Goal: Information Seeking & Learning: Learn about a topic

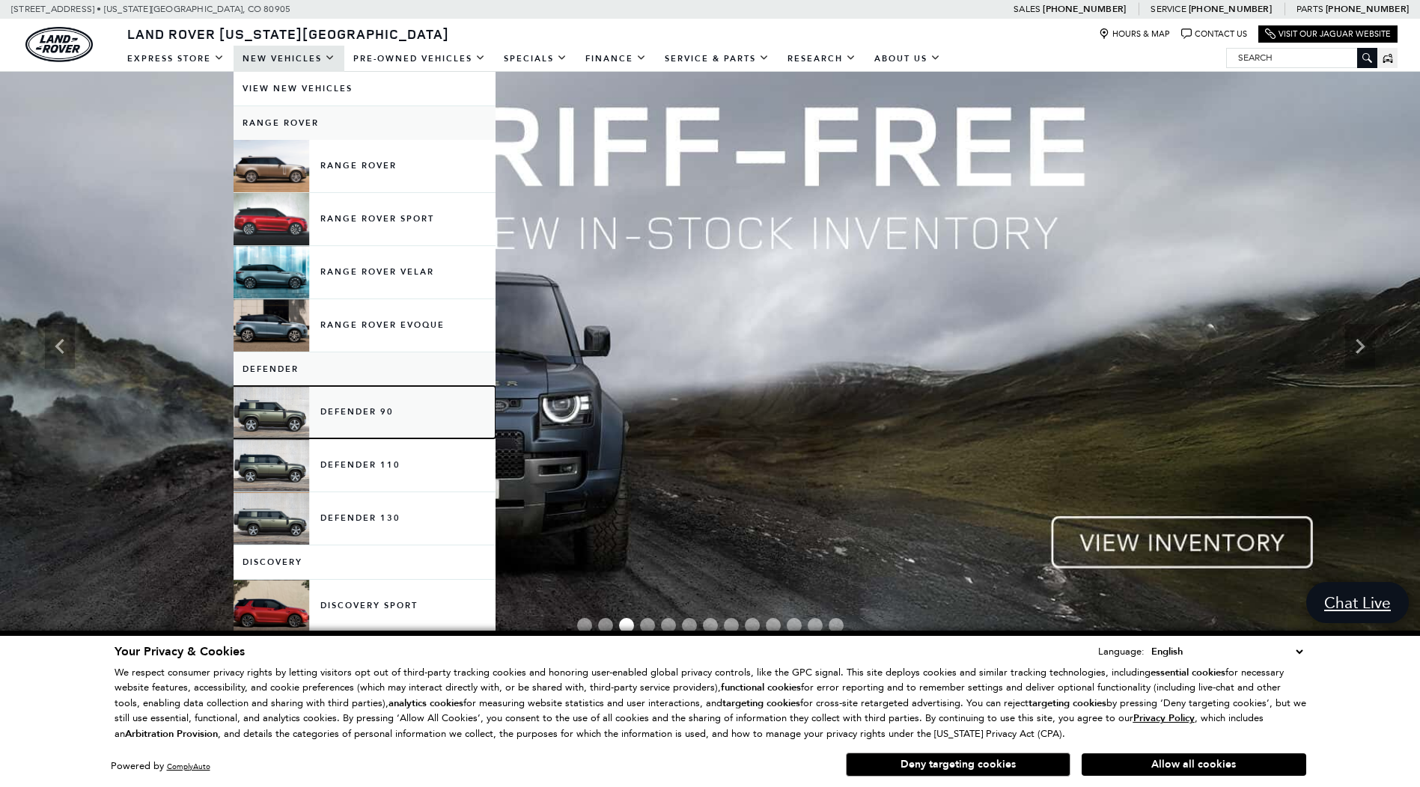
click at [298, 405] on link "Defender 90" at bounding box center [364, 412] width 262 height 52
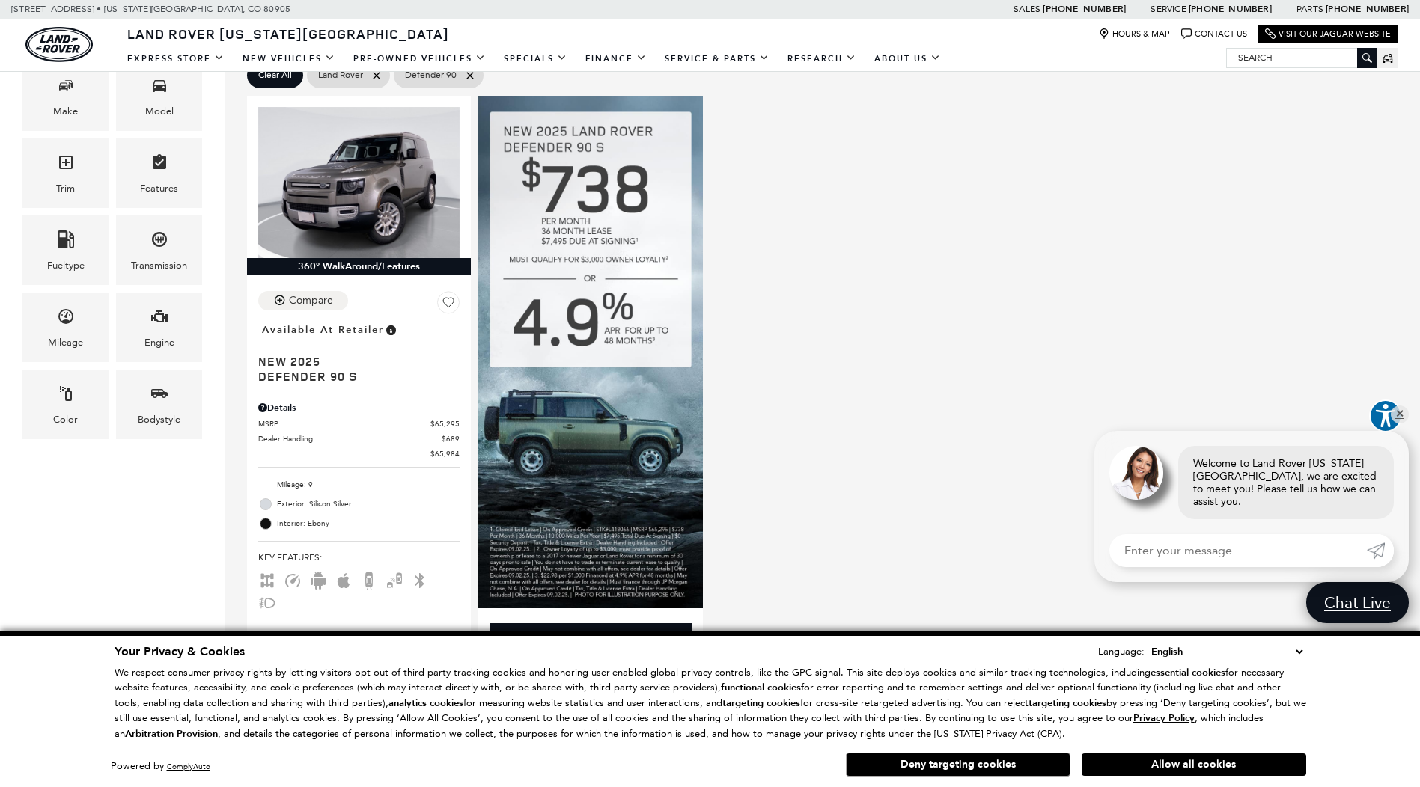
scroll to position [324, 0]
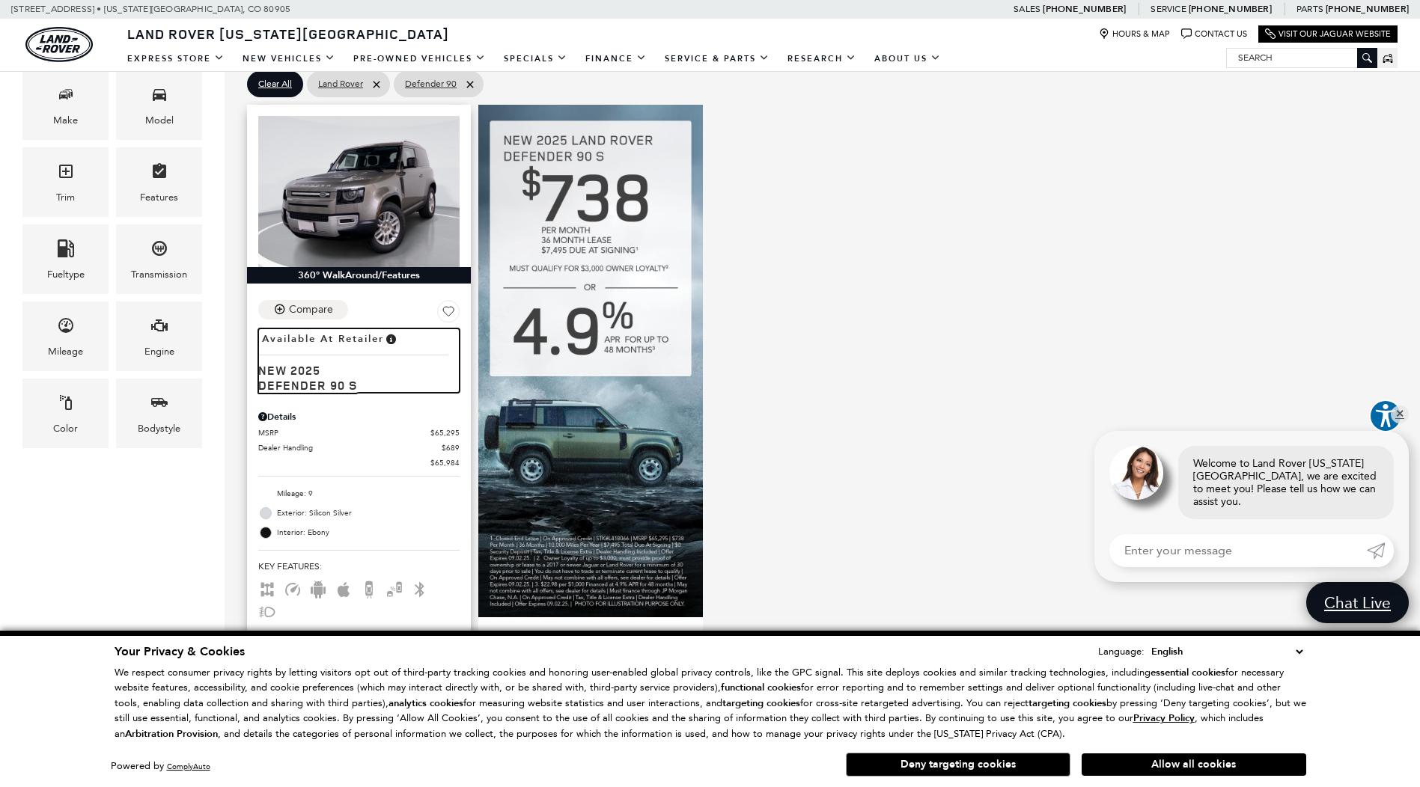
click at [323, 390] on span "Defender 90 S" at bounding box center [353, 385] width 190 height 15
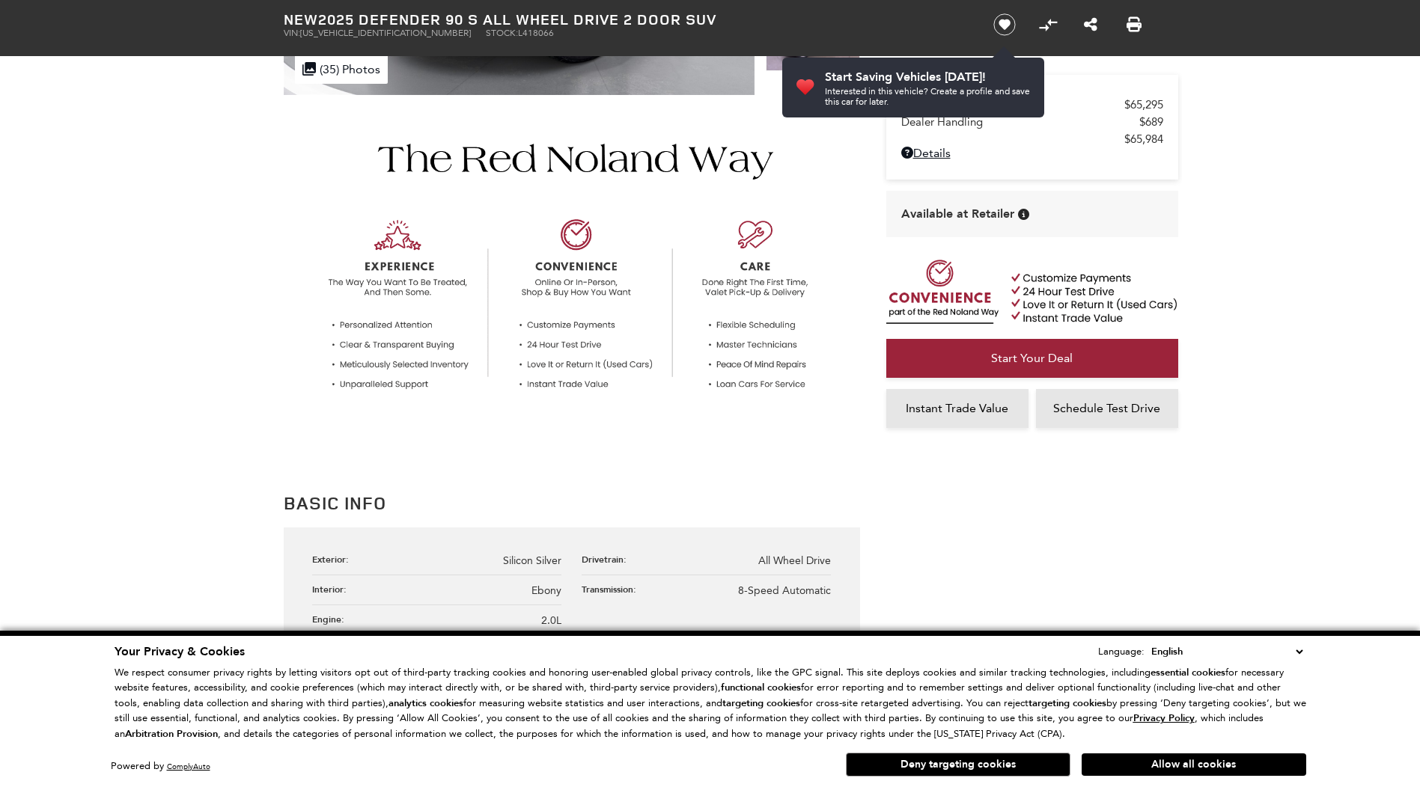
scroll to position [424, 0]
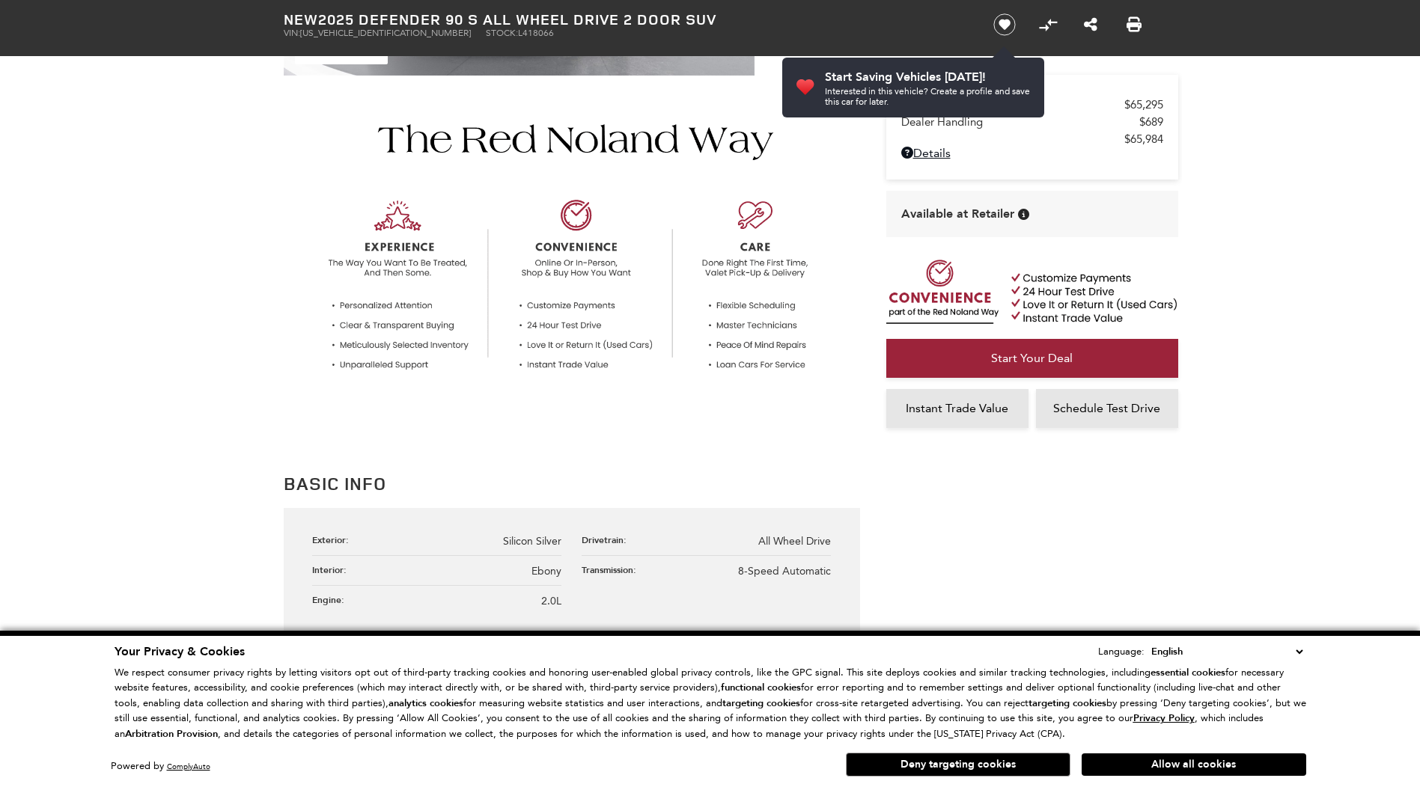
drag, startPoint x: 882, startPoint y: 754, endPoint x: 834, endPoint y: 627, distance: 135.9
click at [882, 754] on button "Deny targeting cookies" at bounding box center [958, 765] width 225 height 24
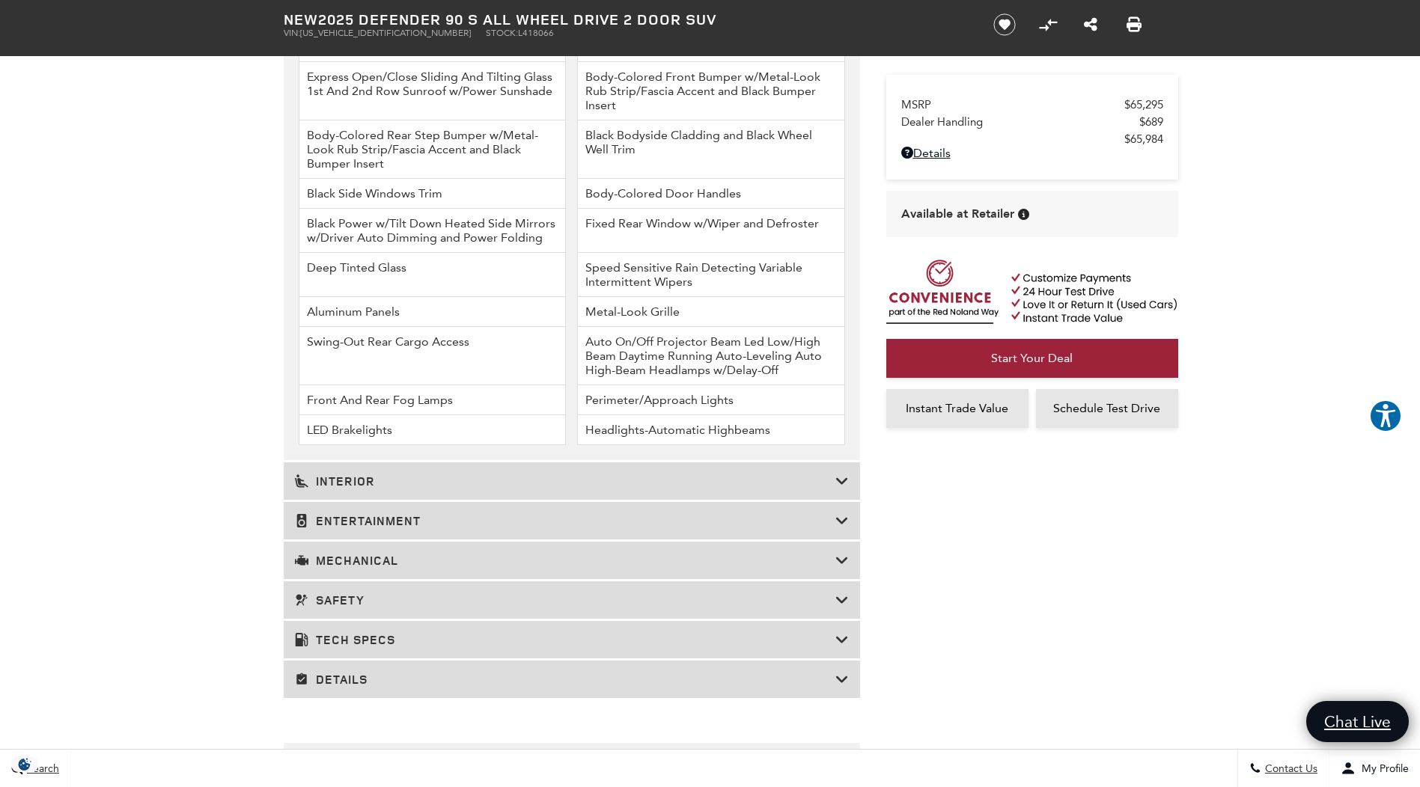
scroll to position [2071, 0]
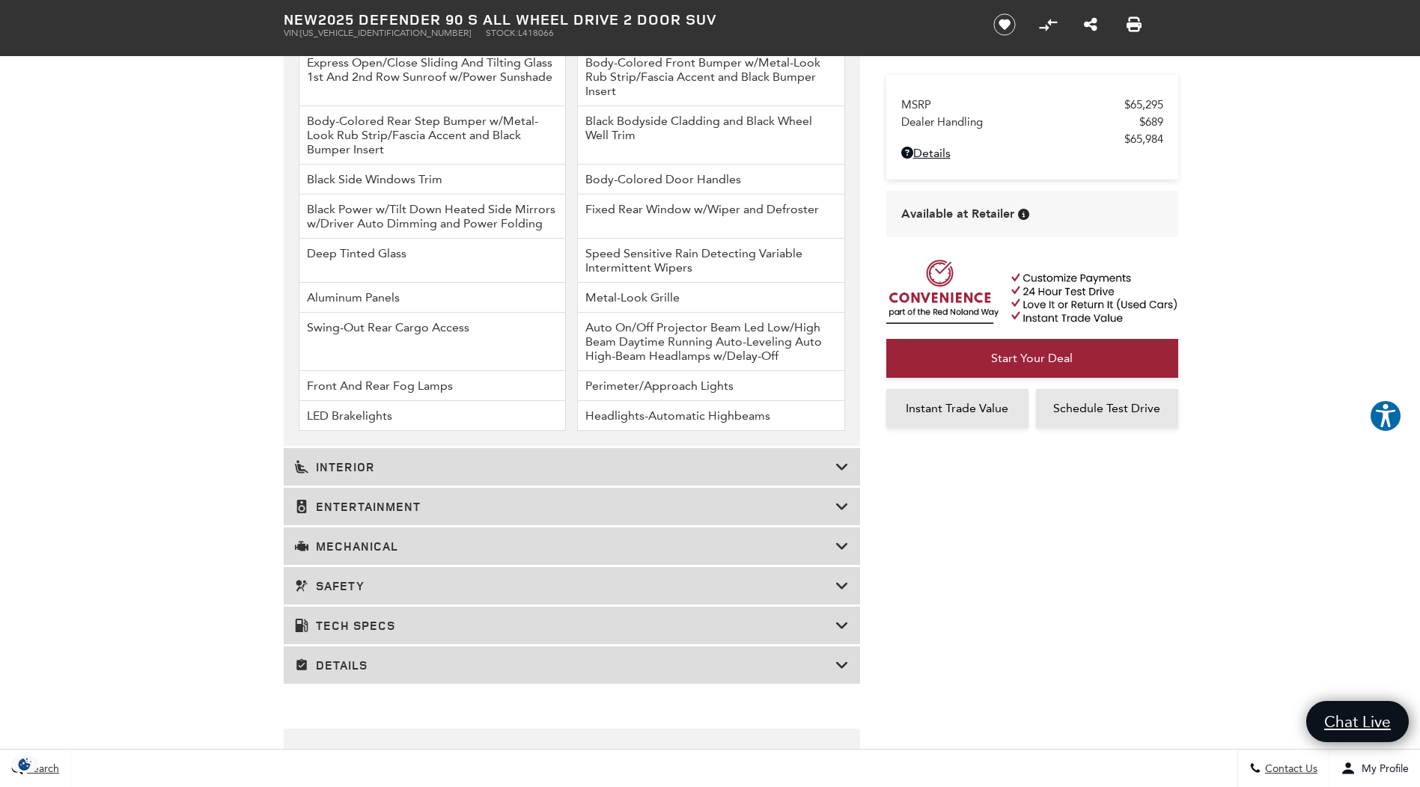
click at [752, 632] on h3 "Tech Specs" at bounding box center [565, 625] width 540 height 15
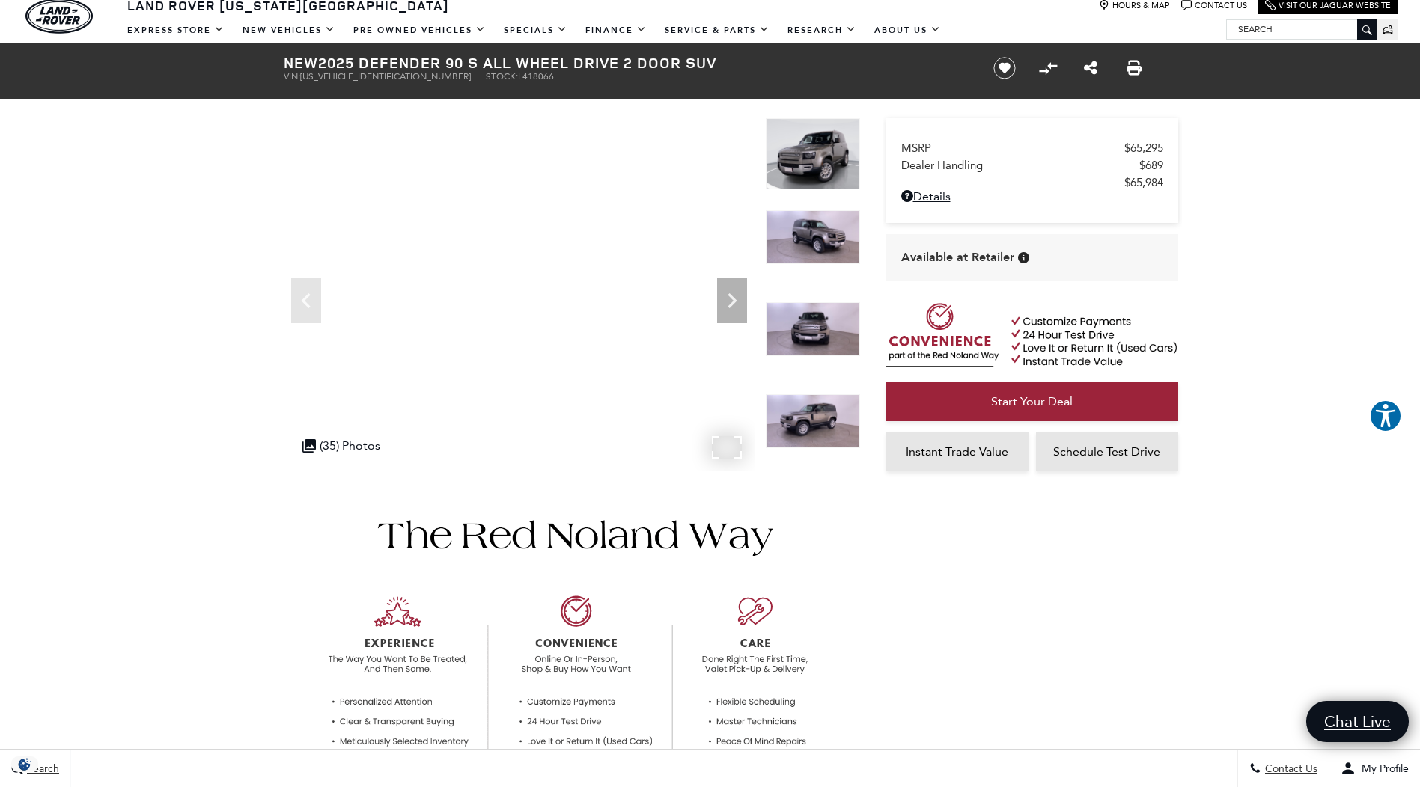
scroll to position [0, 0]
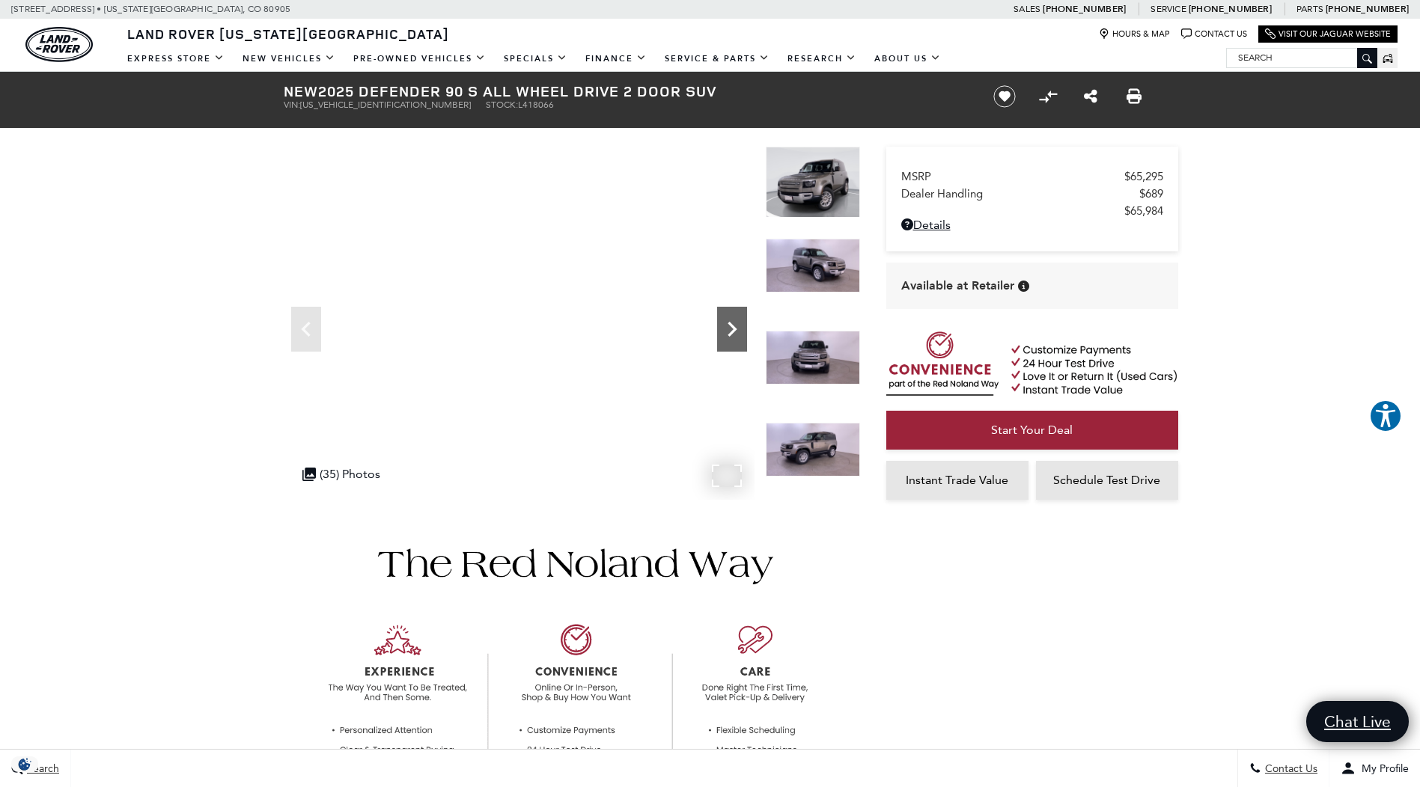
click at [733, 325] on icon "Next" at bounding box center [732, 329] width 30 height 30
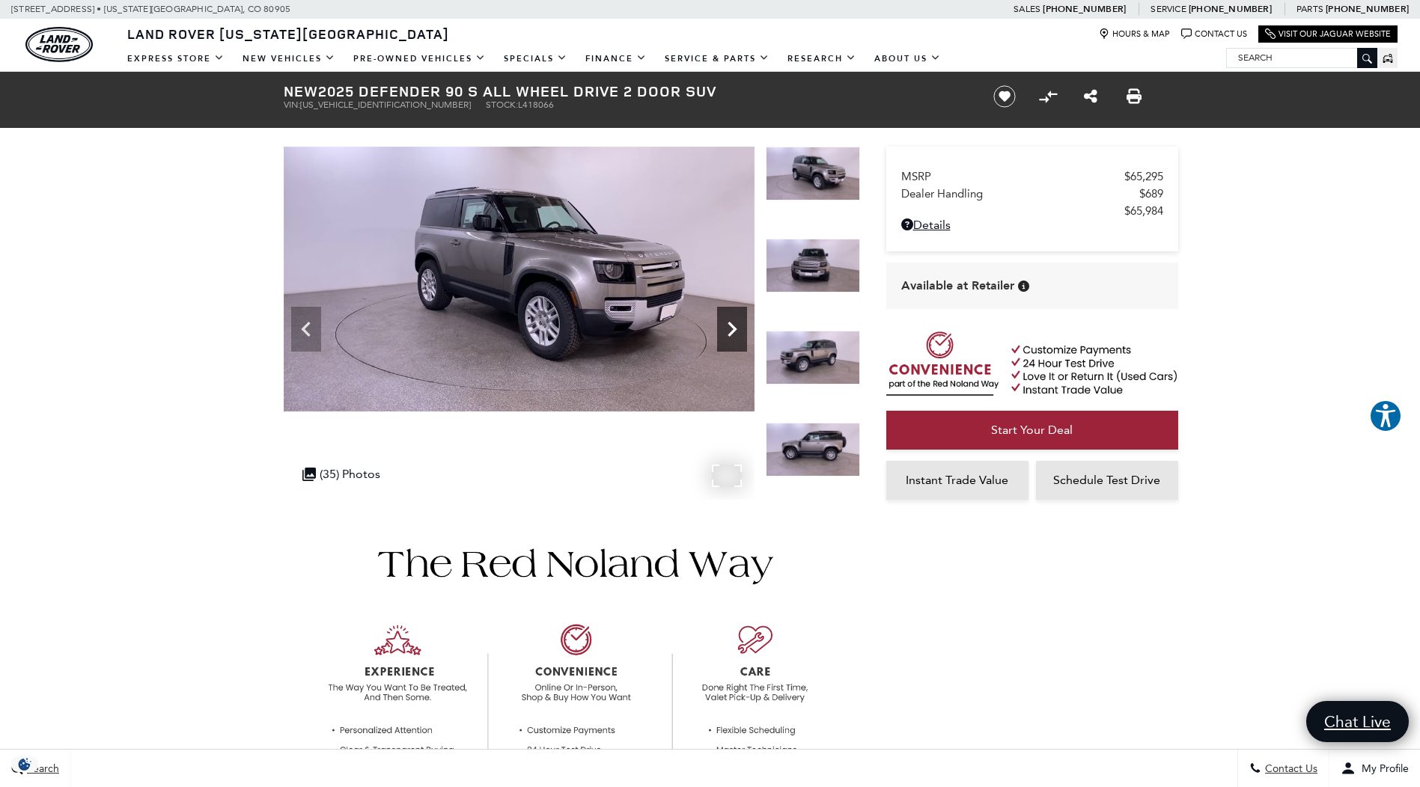
click at [733, 326] on icon "Next" at bounding box center [731, 329] width 9 height 15
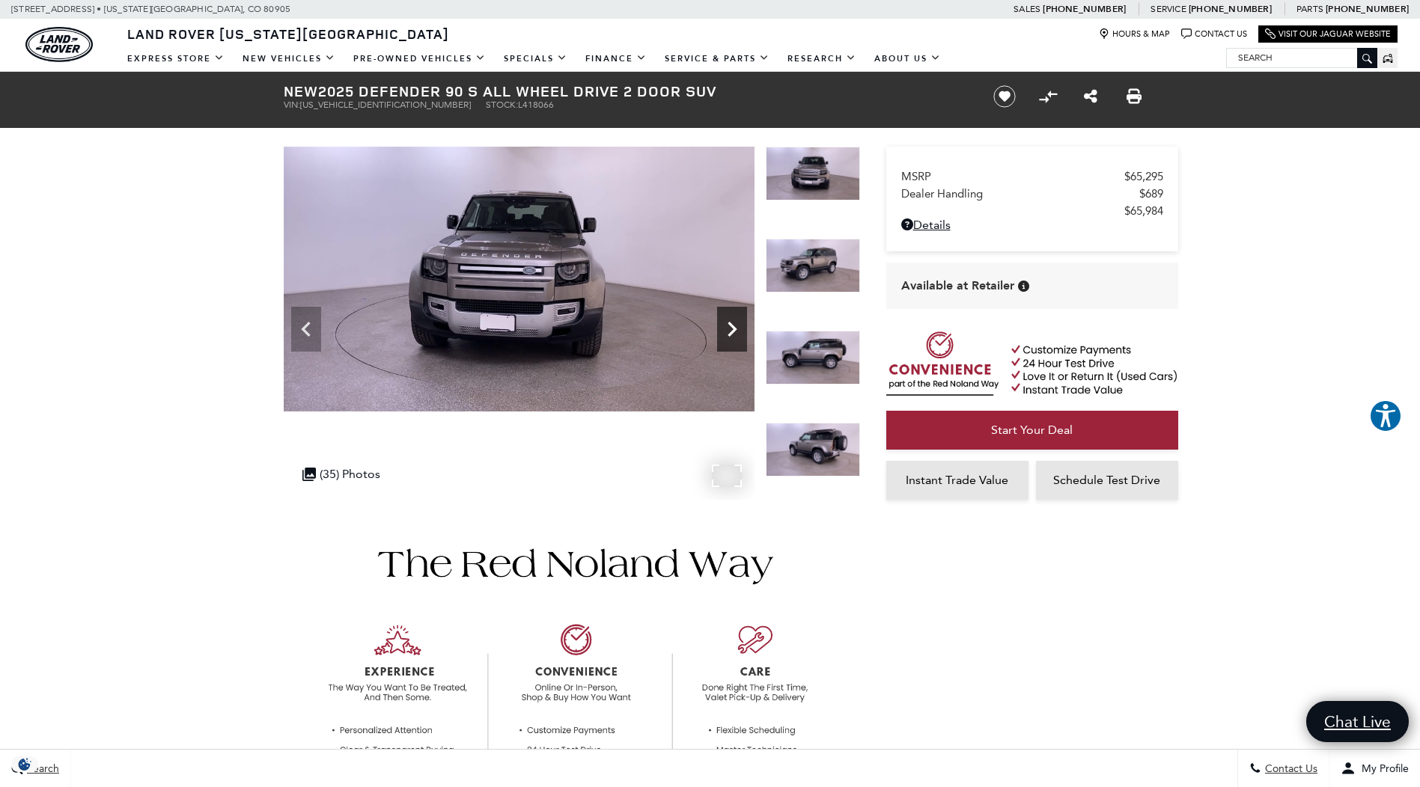
click at [733, 326] on icon "Next" at bounding box center [731, 329] width 9 height 15
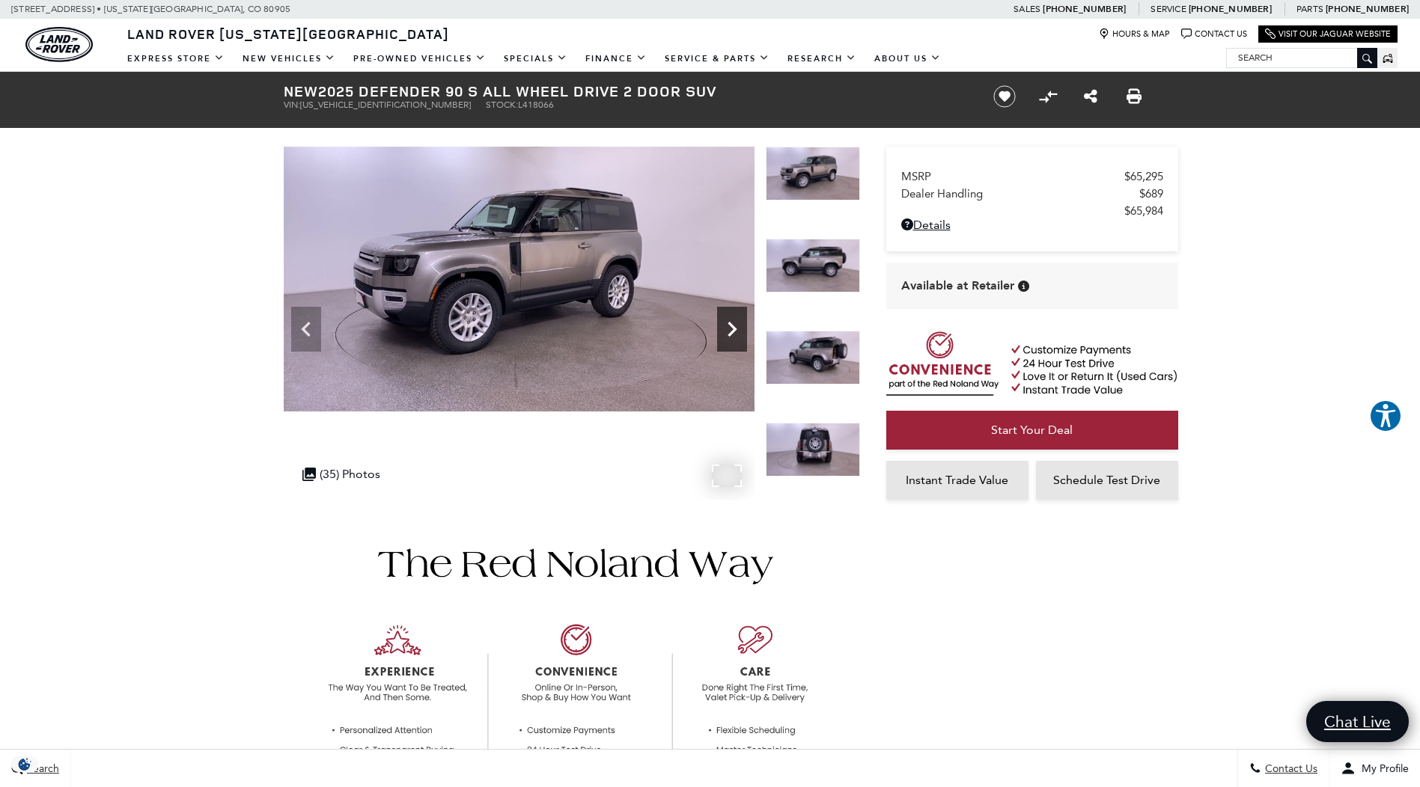
click at [733, 326] on icon "Next" at bounding box center [731, 329] width 9 height 15
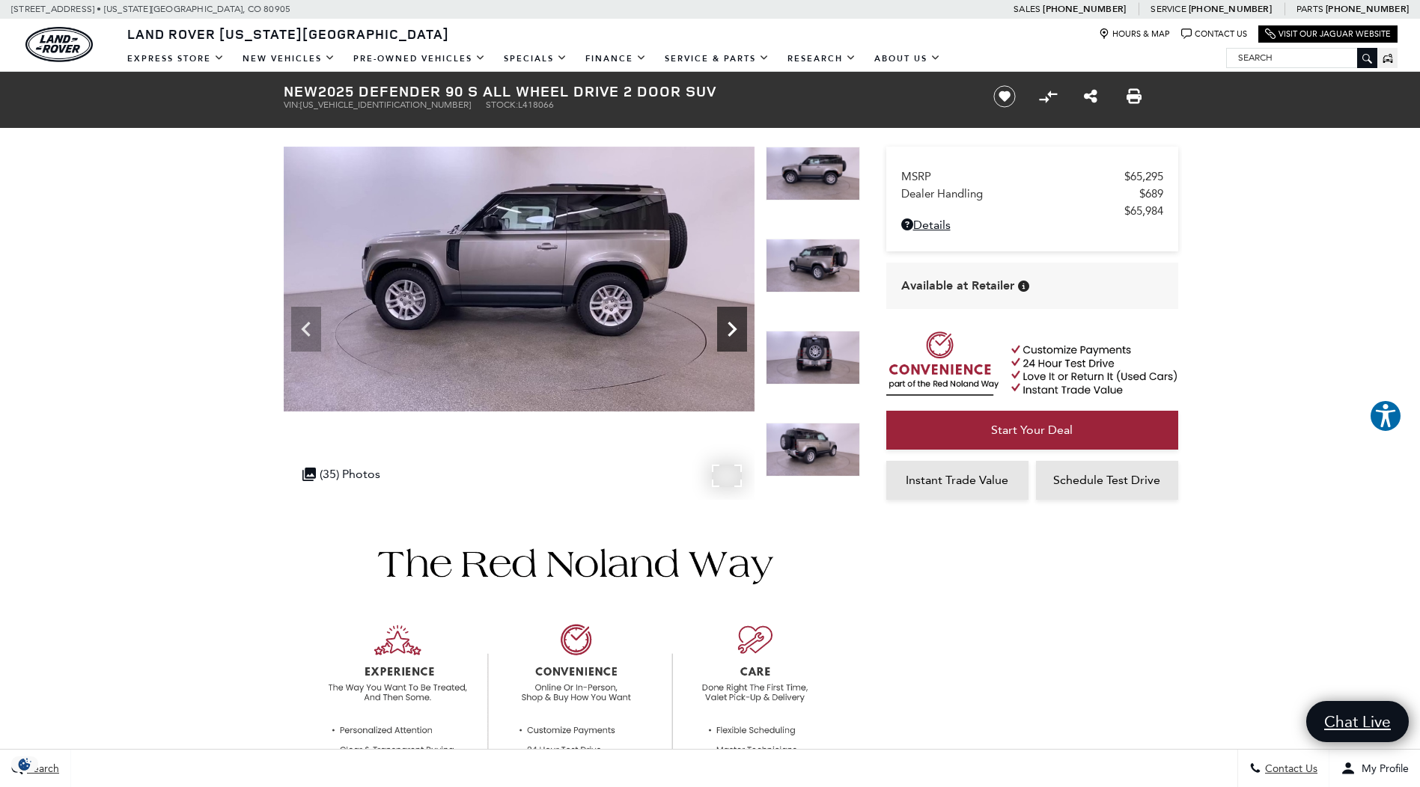
click at [733, 326] on icon "Next" at bounding box center [731, 329] width 9 height 15
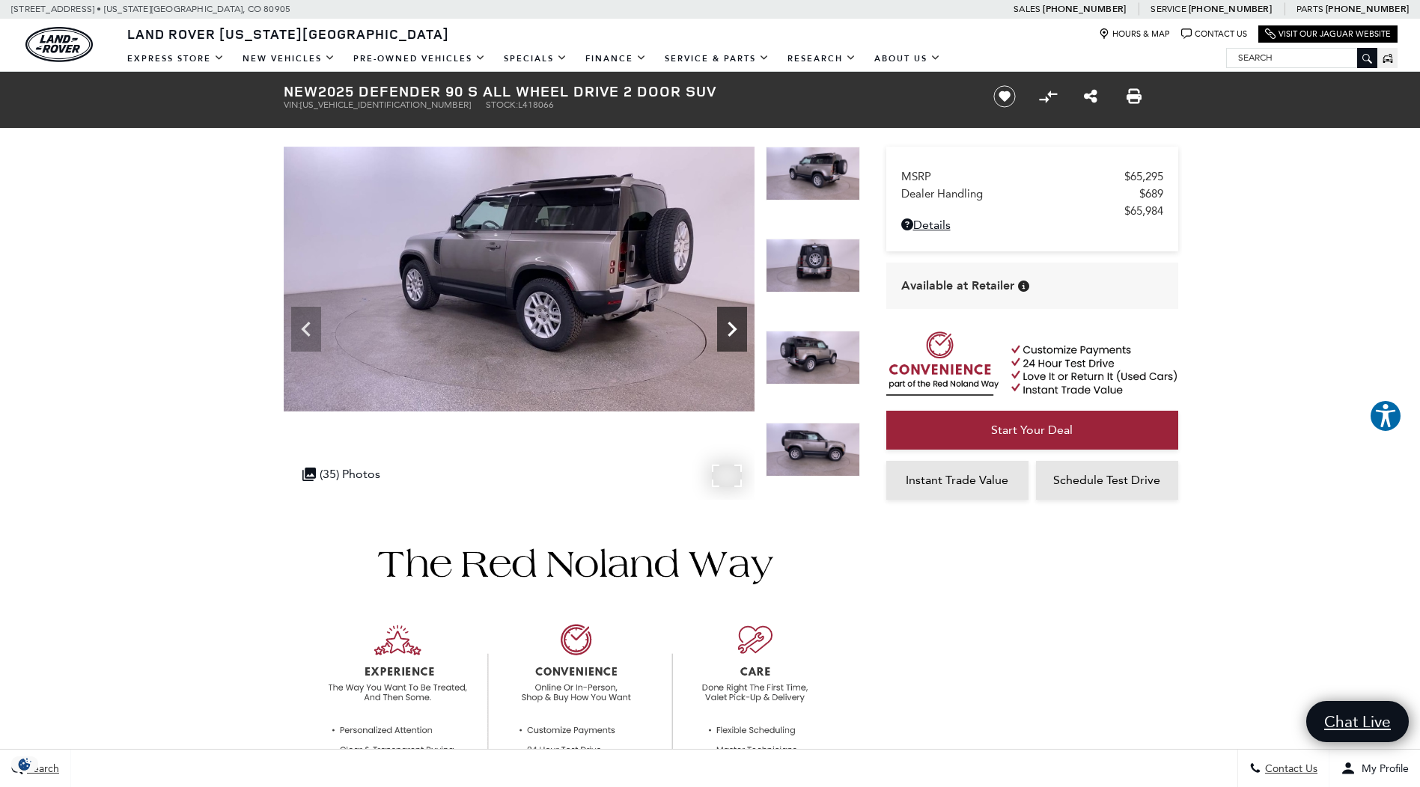
click at [733, 326] on icon "Next" at bounding box center [731, 329] width 9 height 15
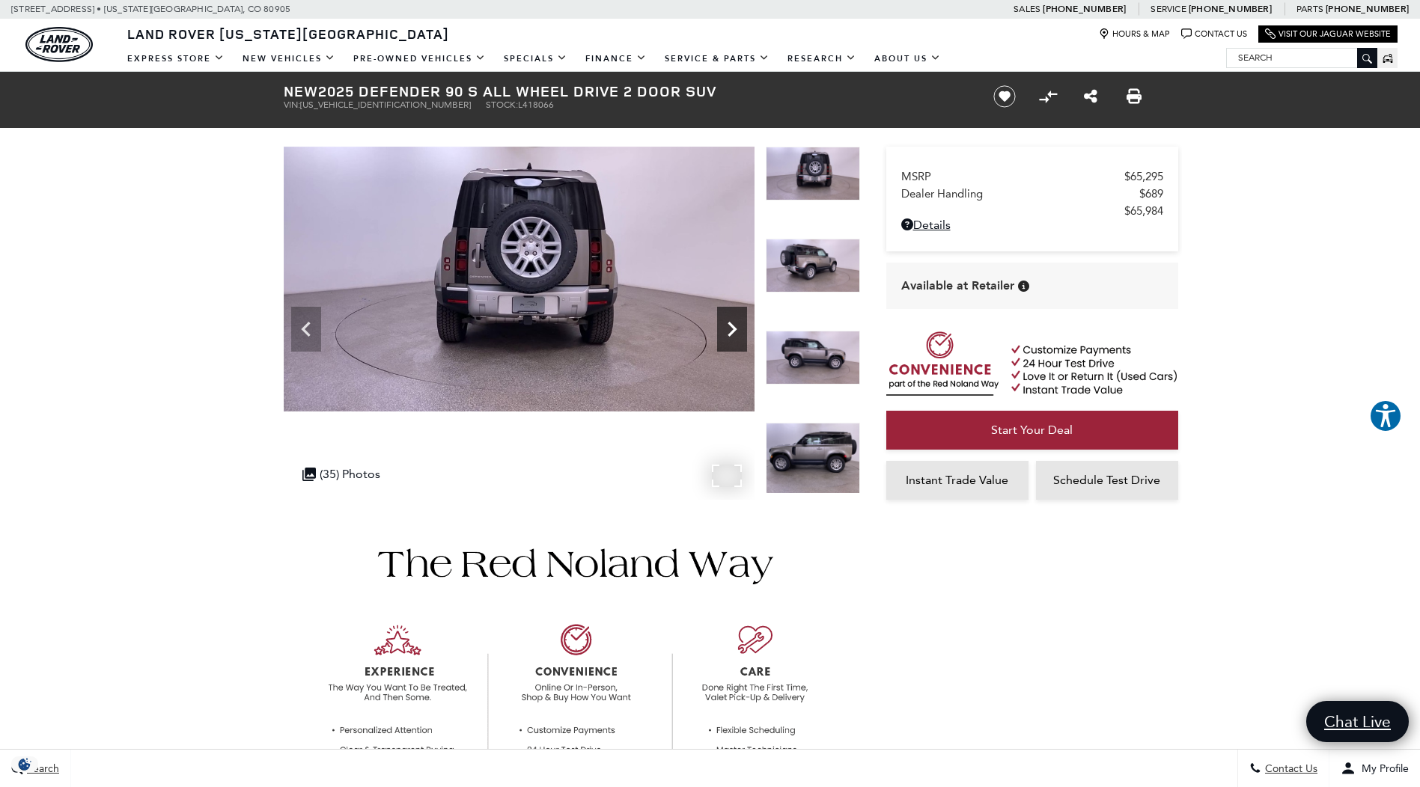
click at [733, 326] on icon "Next" at bounding box center [731, 329] width 9 height 15
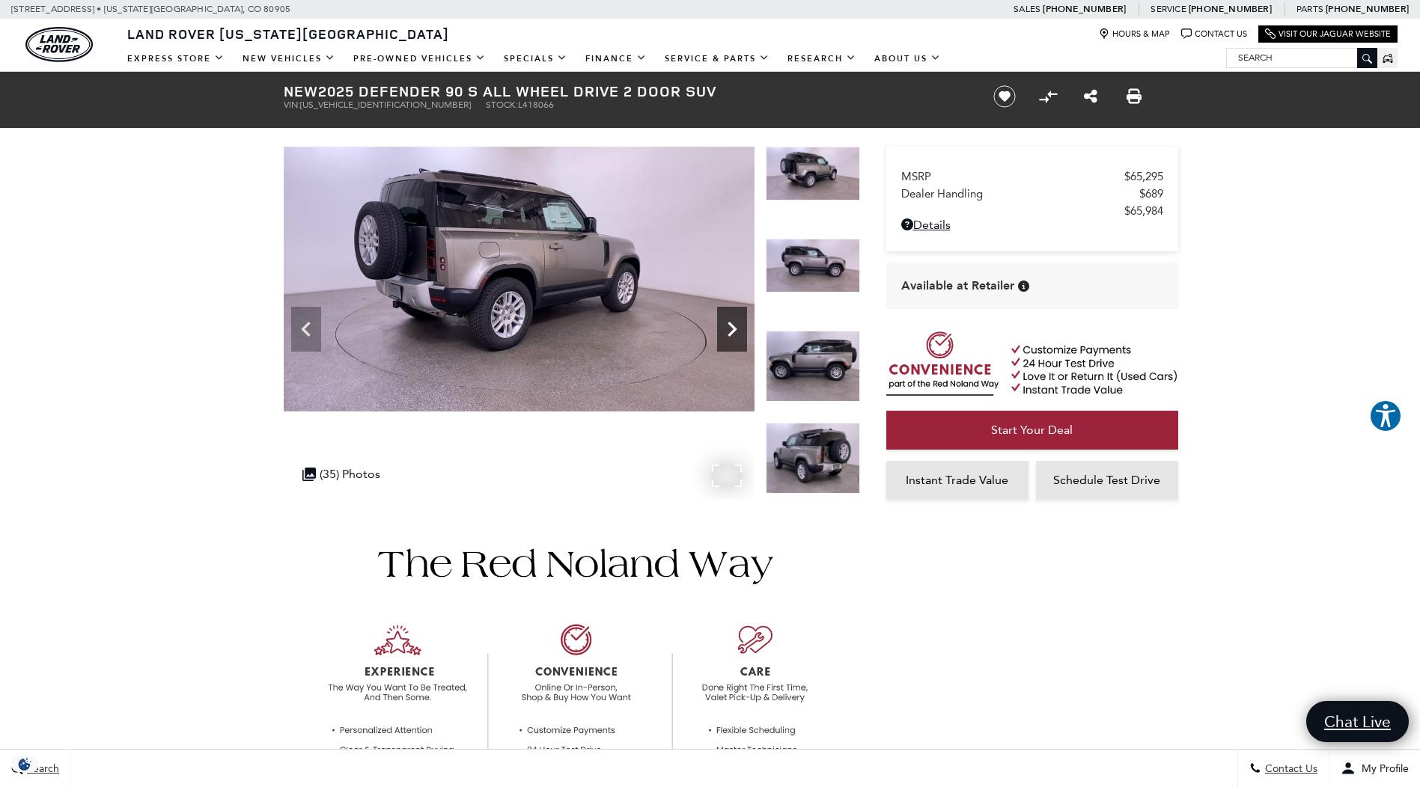
click at [733, 326] on icon "Next" at bounding box center [731, 329] width 9 height 15
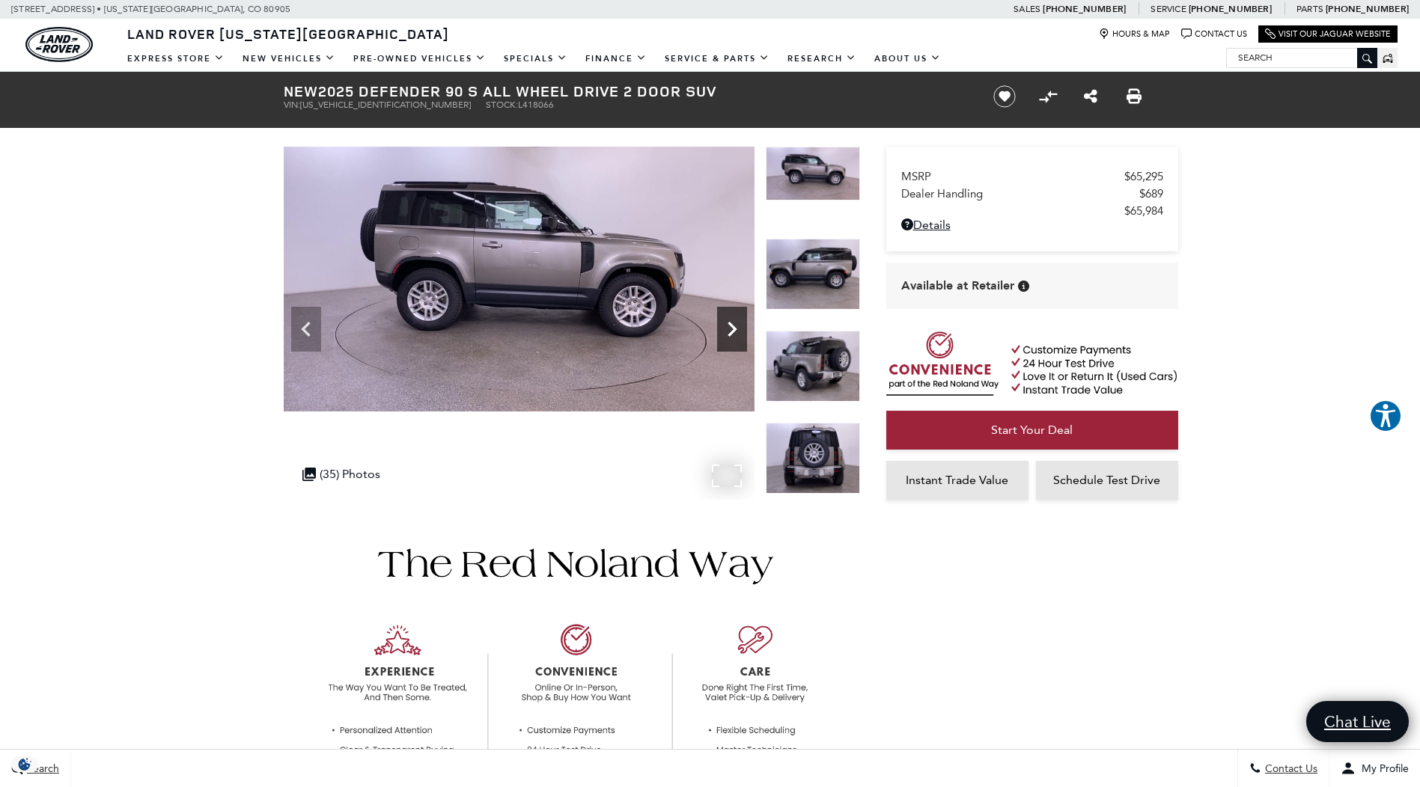
click at [733, 326] on icon "Next" at bounding box center [731, 329] width 9 height 15
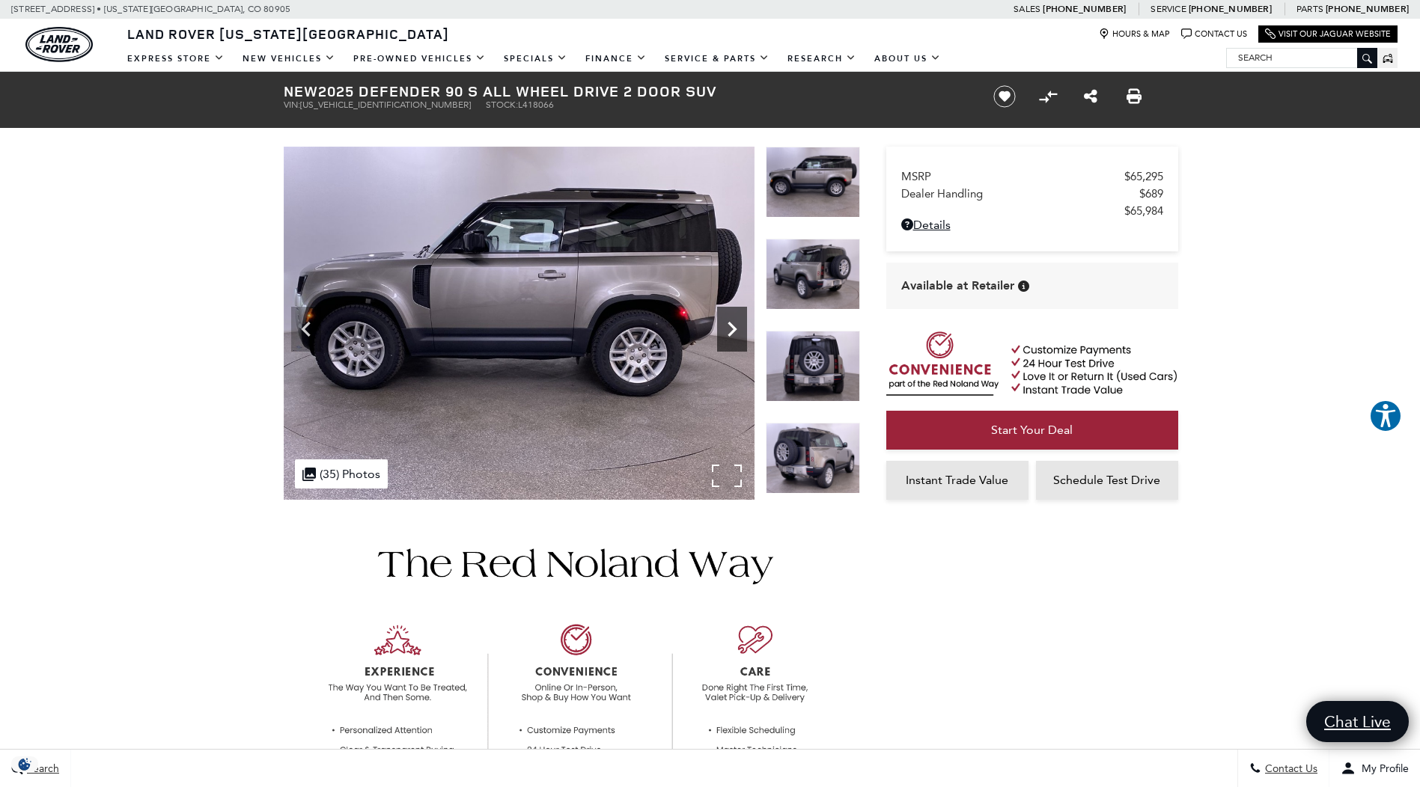
click at [733, 326] on icon "Next" at bounding box center [731, 329] width 9 height 15
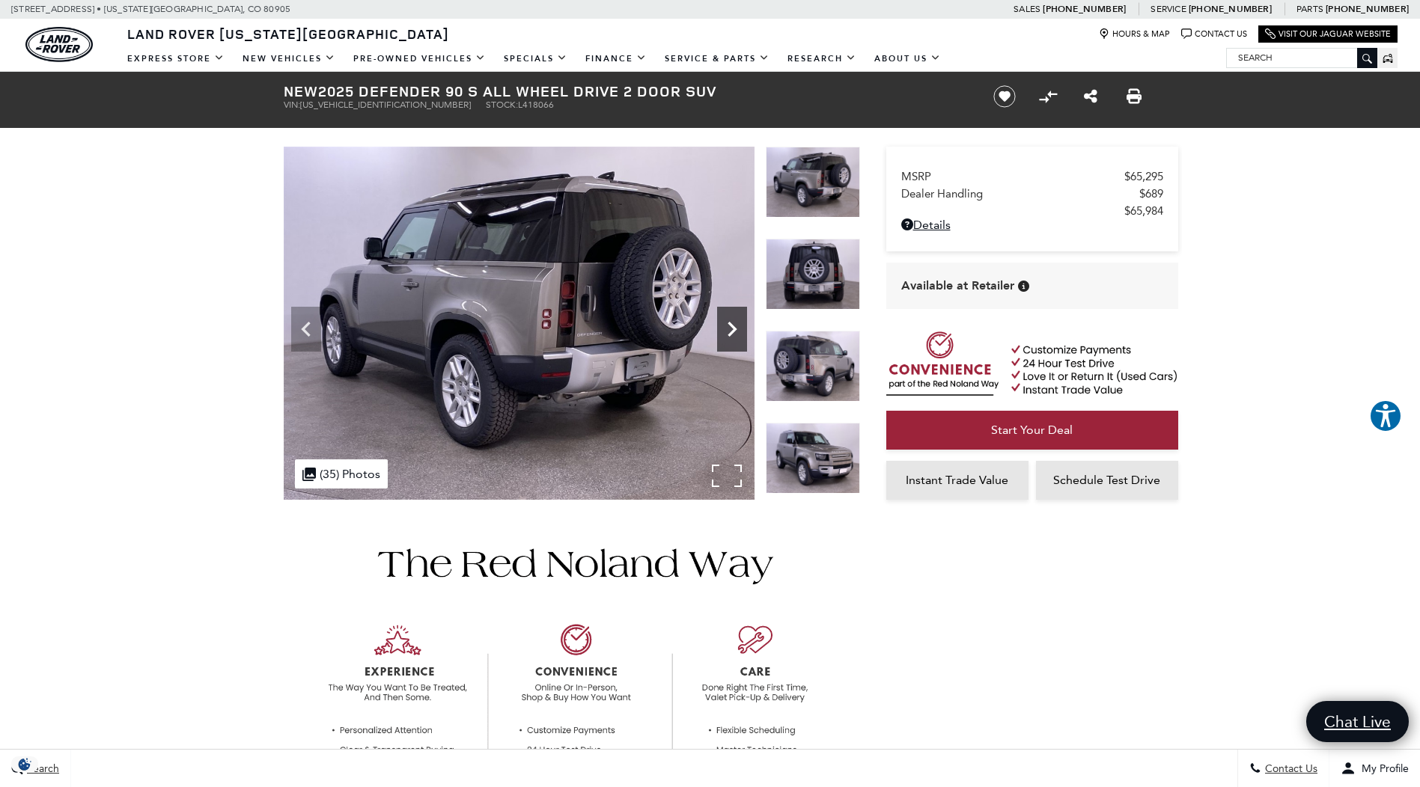
click at [733, 326] on icon "Next" at bounding box center [731, 329] width 9 height 15
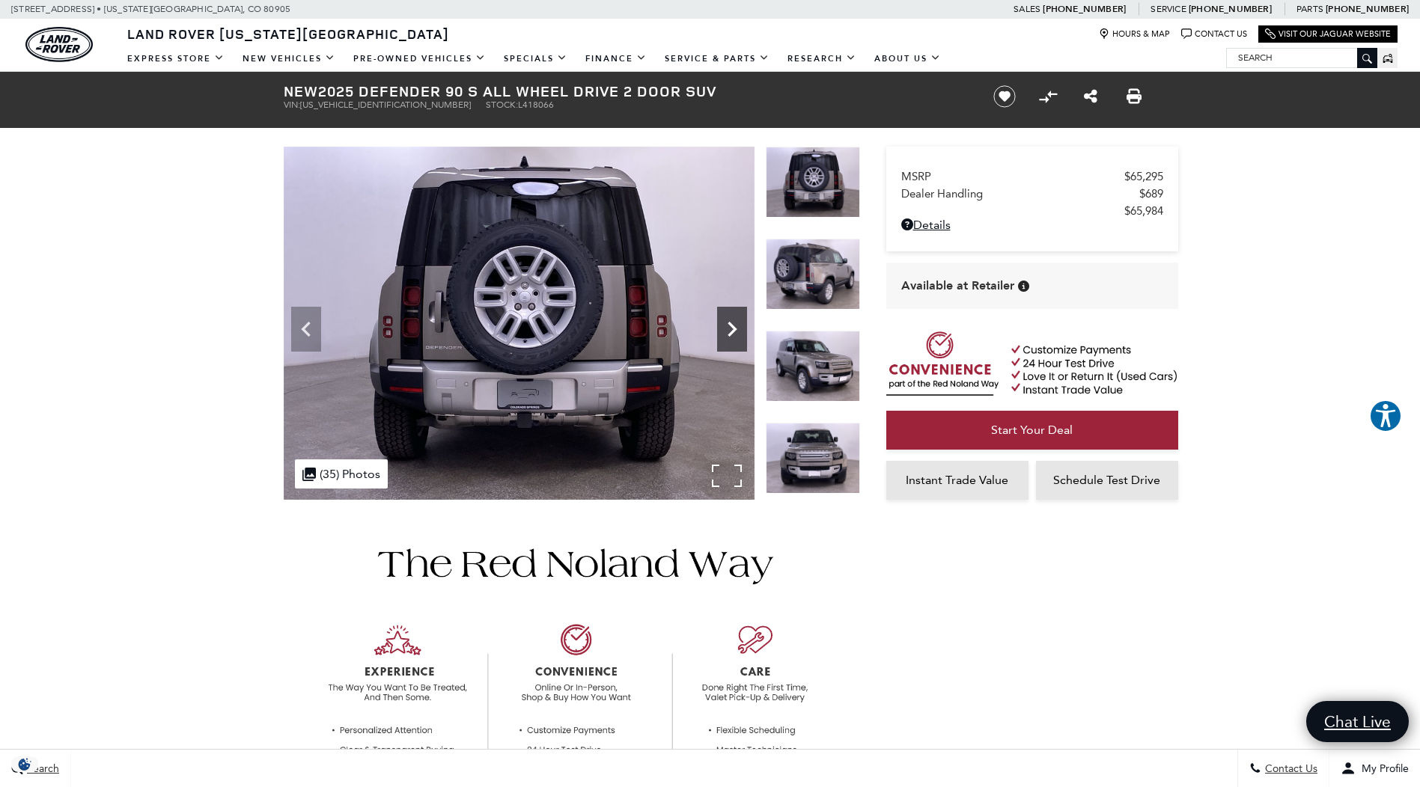
click at [733, 326] on icon "Next" at bounding box center [731, 329] width 9 height 15
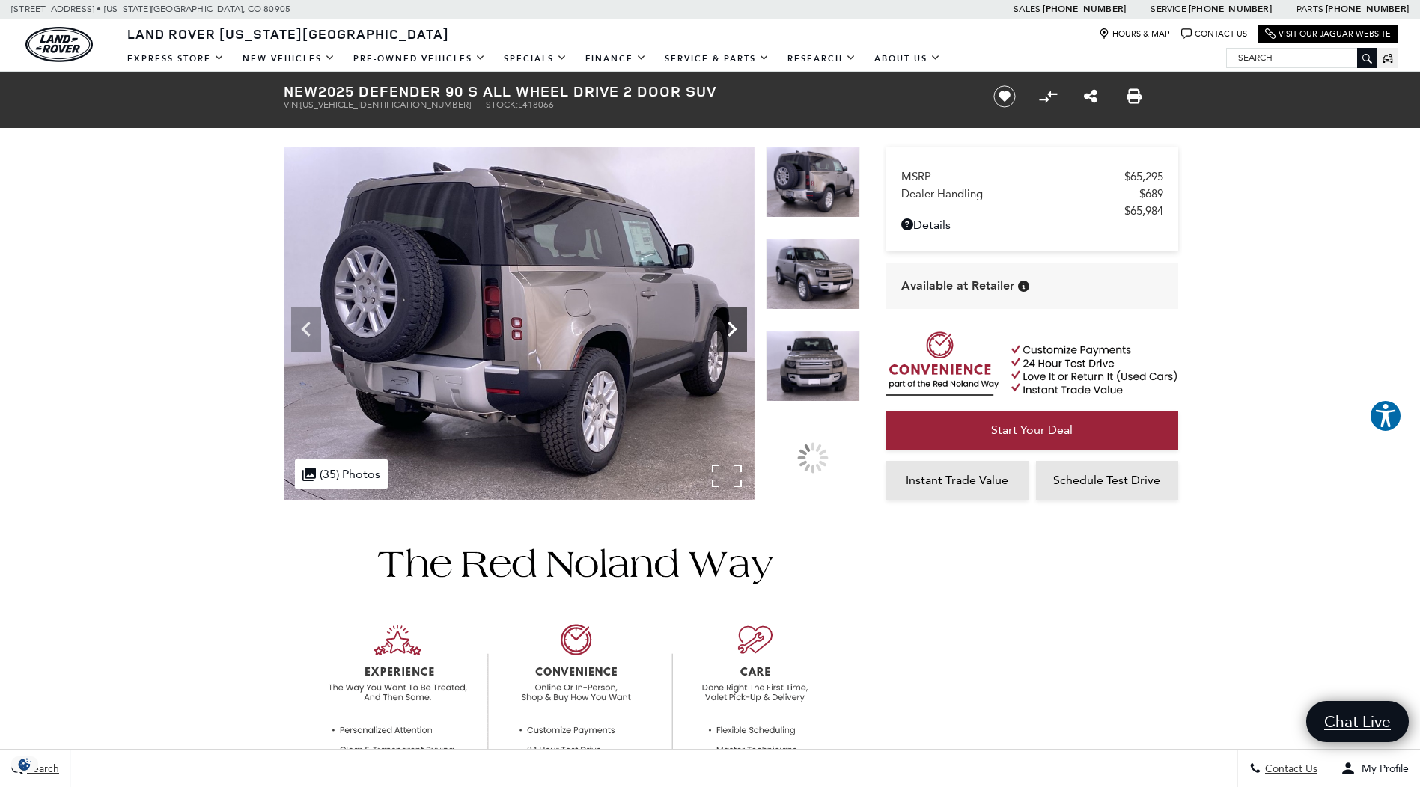
click at [733, 326] on icon "Next" at bounding box center [731, 329] width 9 height 15
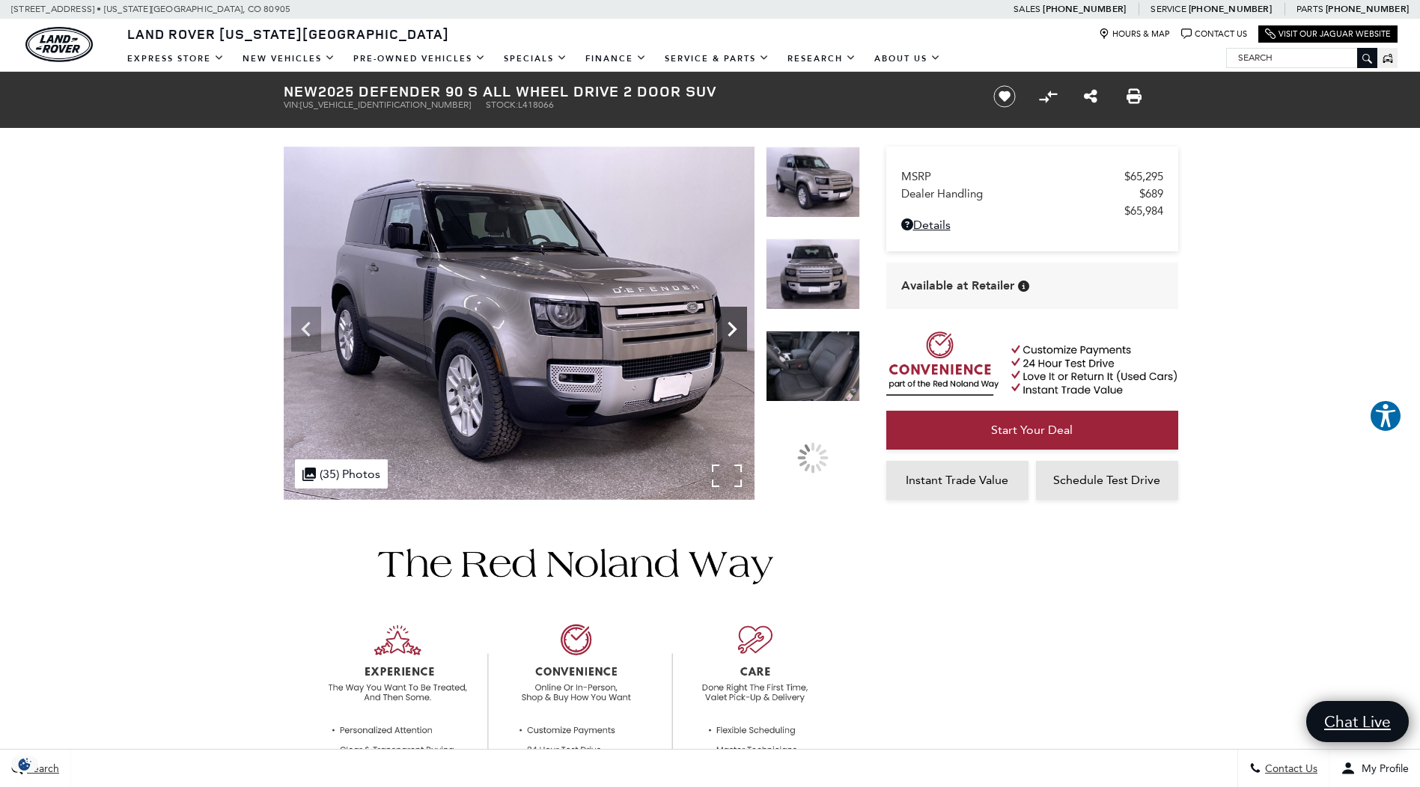
click at [733, 326] on icon "Next" at bounding box center [731, 329] width 9 height 15
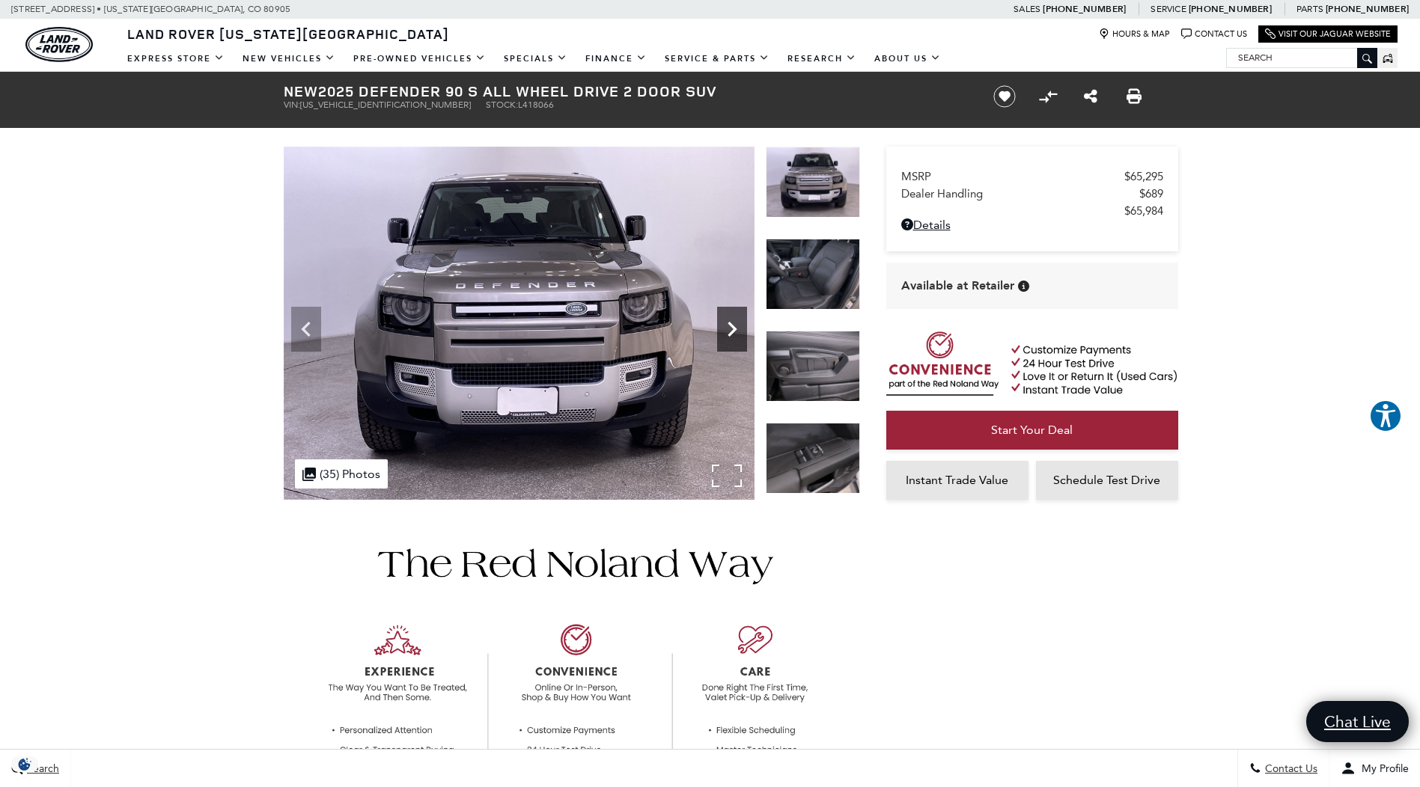
click at [733, 326] on icon "Next" at bounding box center [731, 329] width 9 height 15
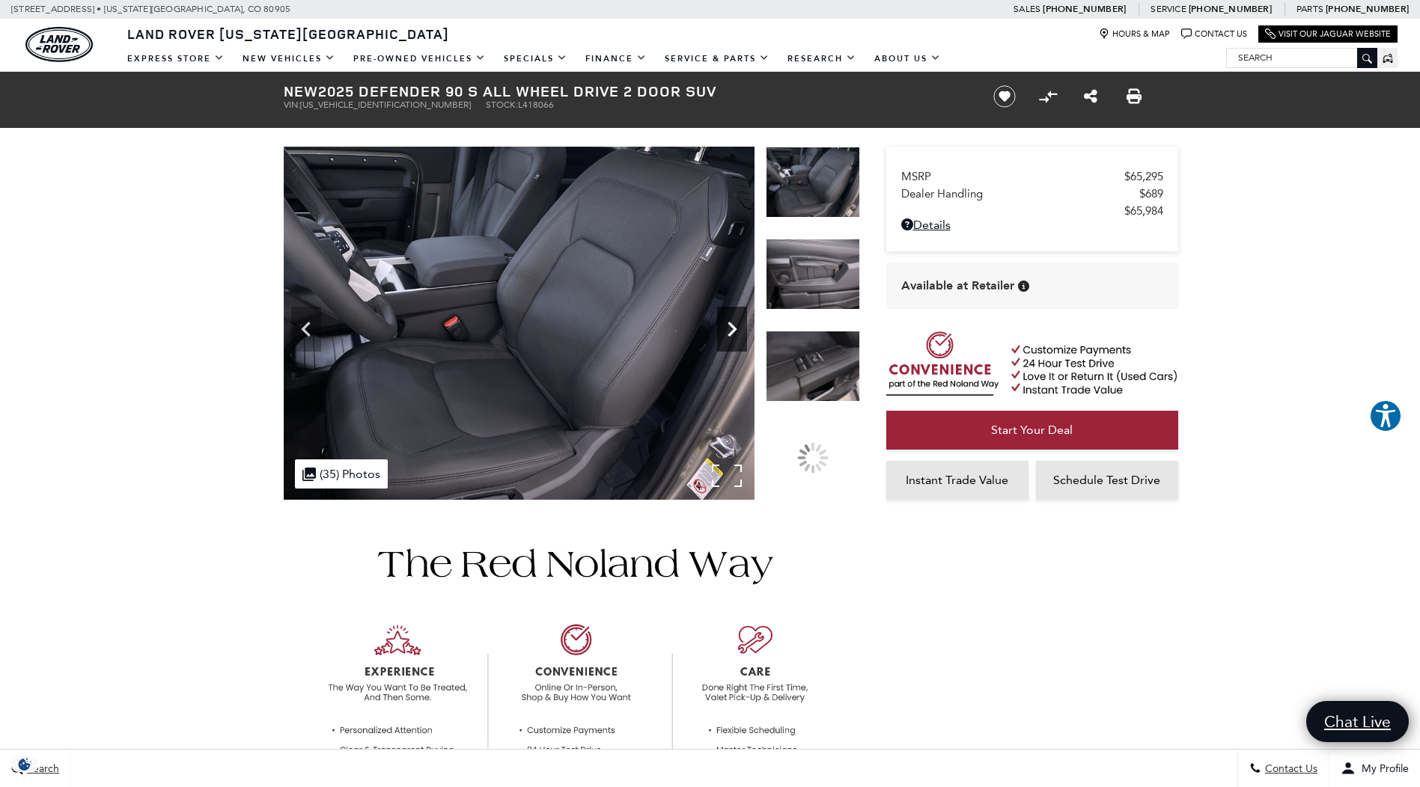
click at [733, 326] on icon "Next" at bounding box center [731, 329] width 9 height 15
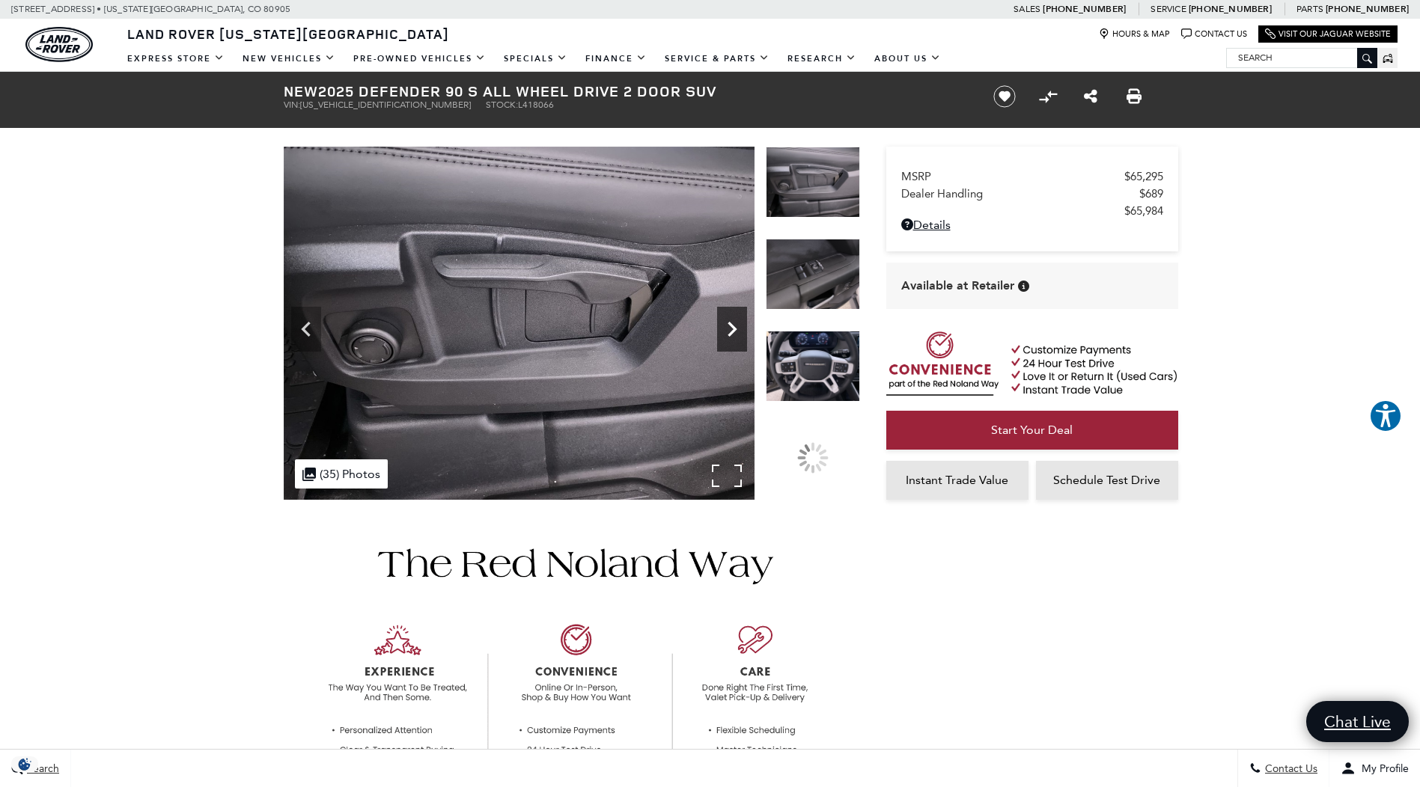
click at [733, 326] on icon "Next" at bounding box center [731, 329] width 9 height 15
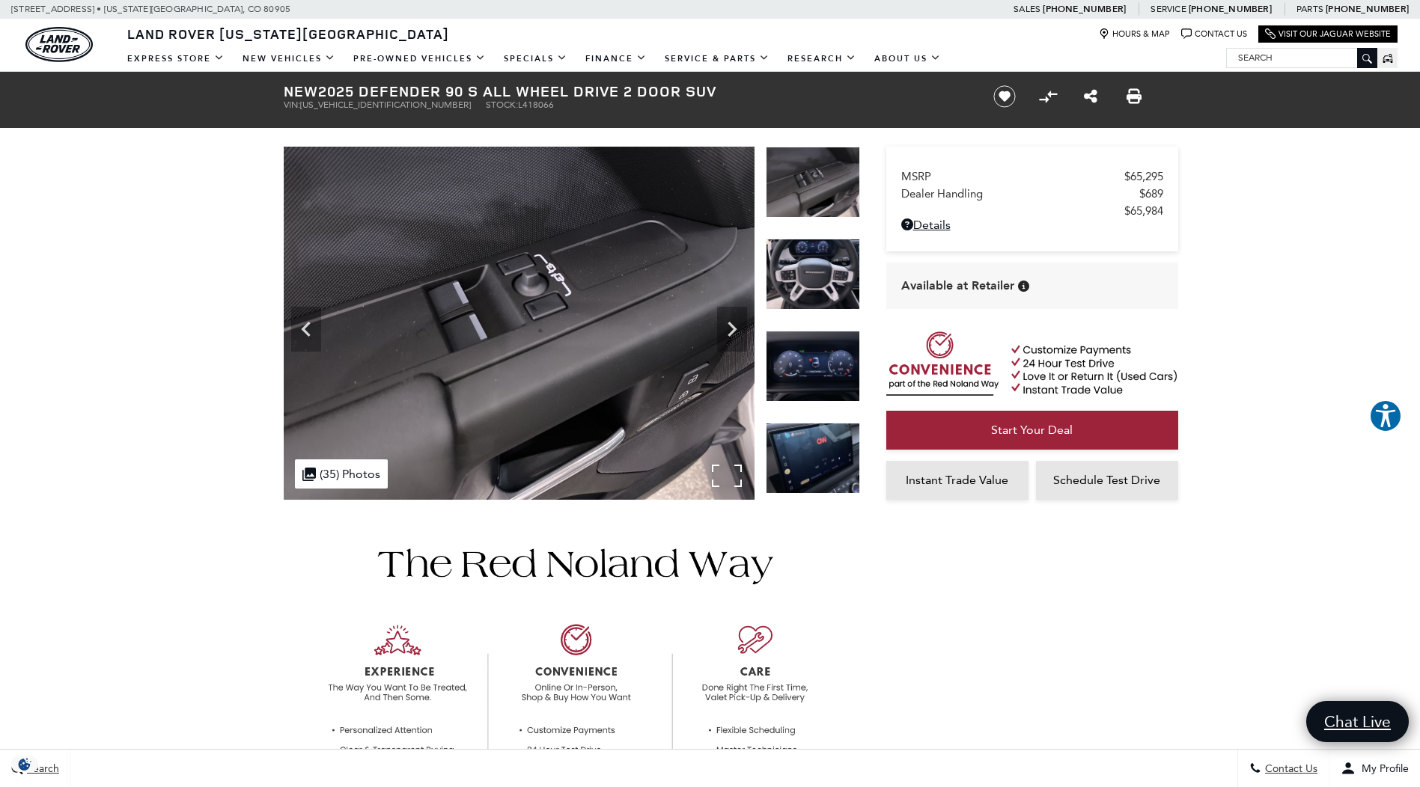
click at [321, 338] on img at bounding box center [519, 323] width 471 height 353
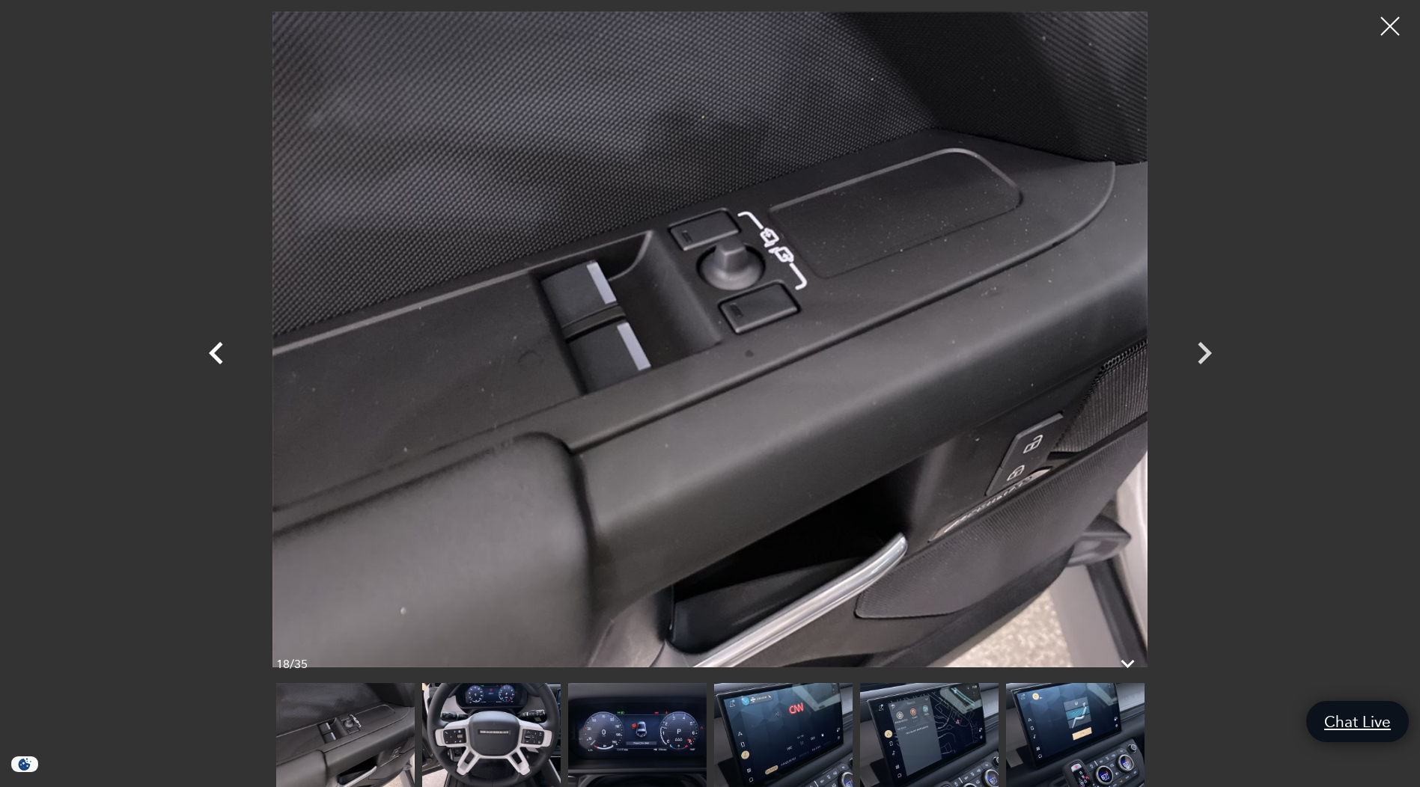
click at [213, 346] on icon "Previous" at bounding box center [216, 353] width 45 height 45
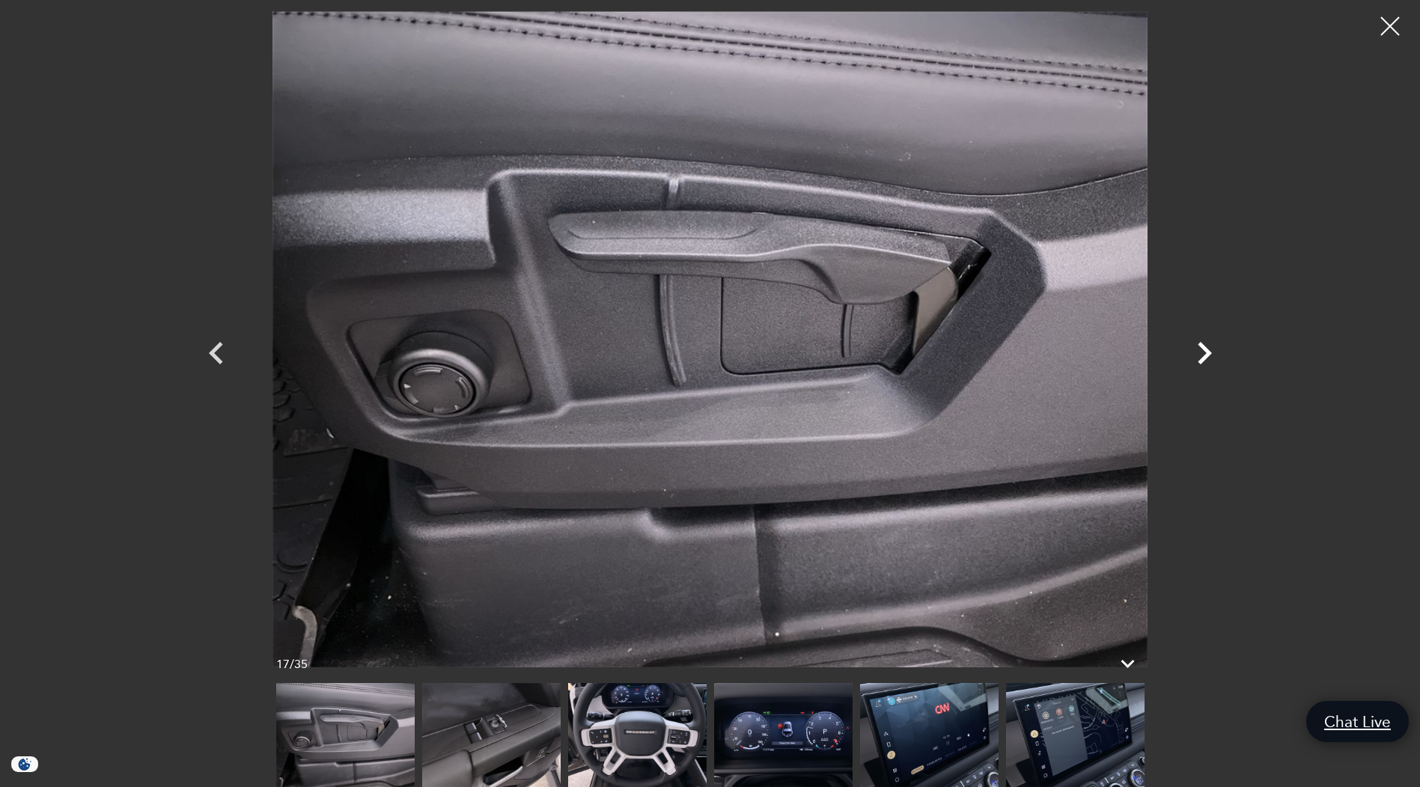
click at [1203, 356] on icon "Next" at bounding box center [1204, 353] width 14 height 22
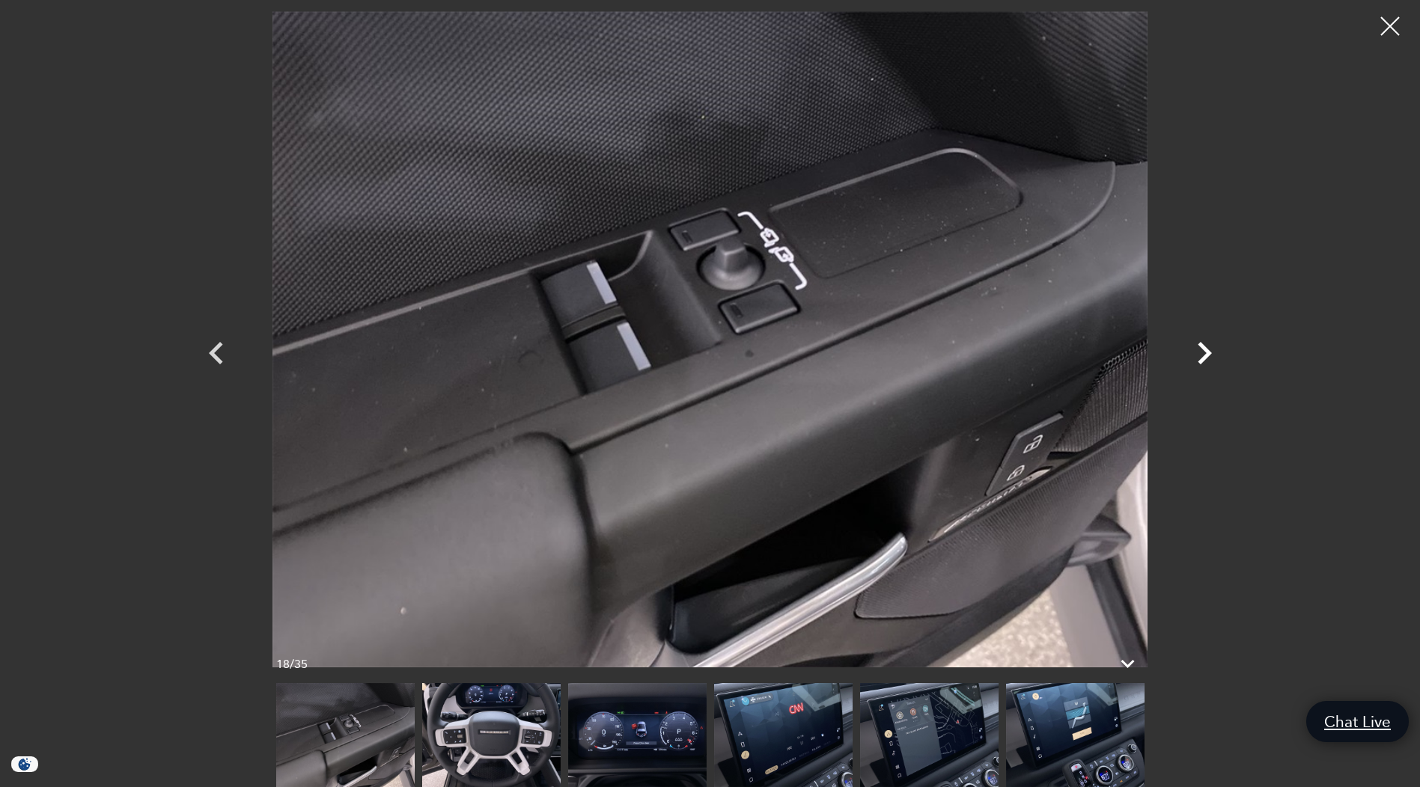
click at [1203, 356] on icon "Next" at bounding box center [1204, 353] width 14 height 22
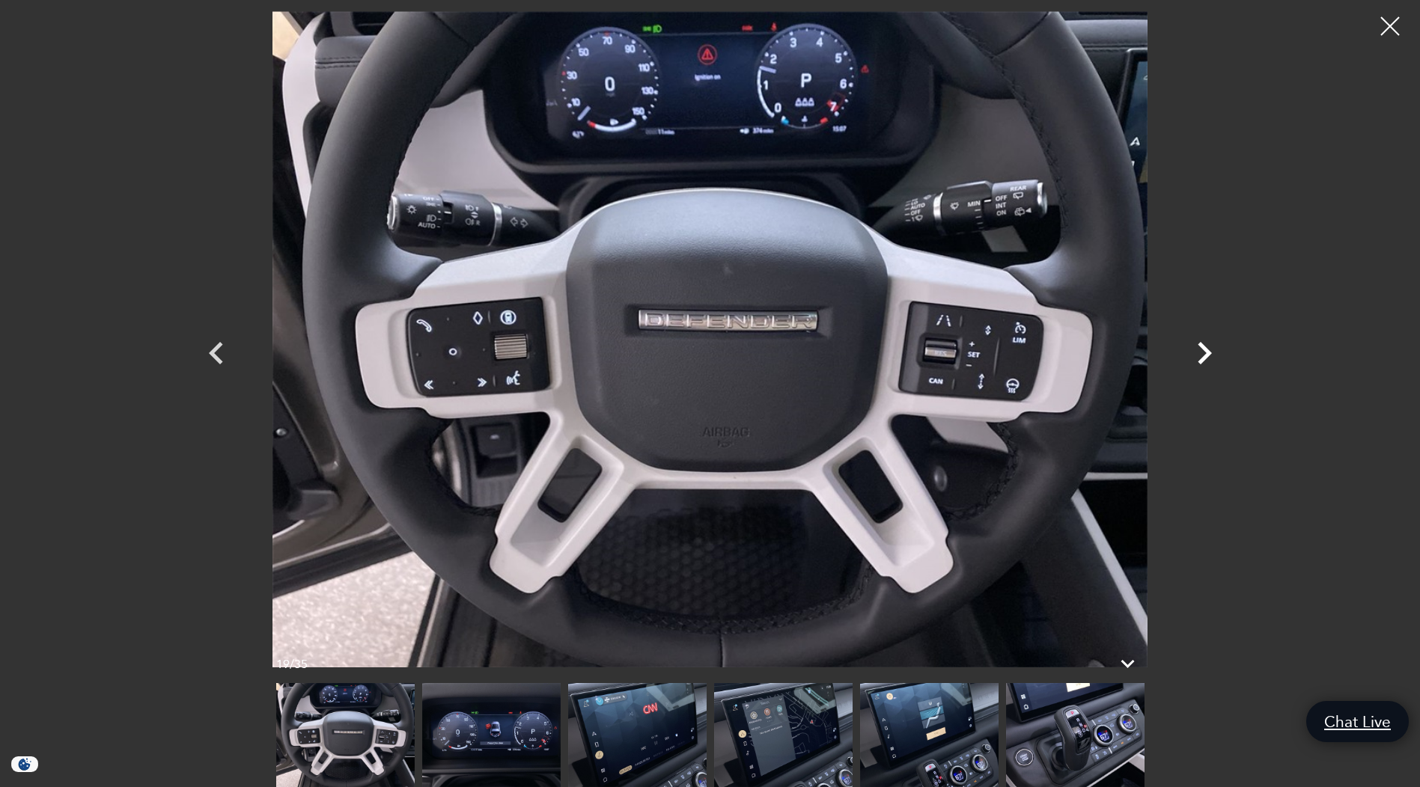
click at [1203, 356] on icon "Next" at bounding box center [1204, 353] width 14 height 22
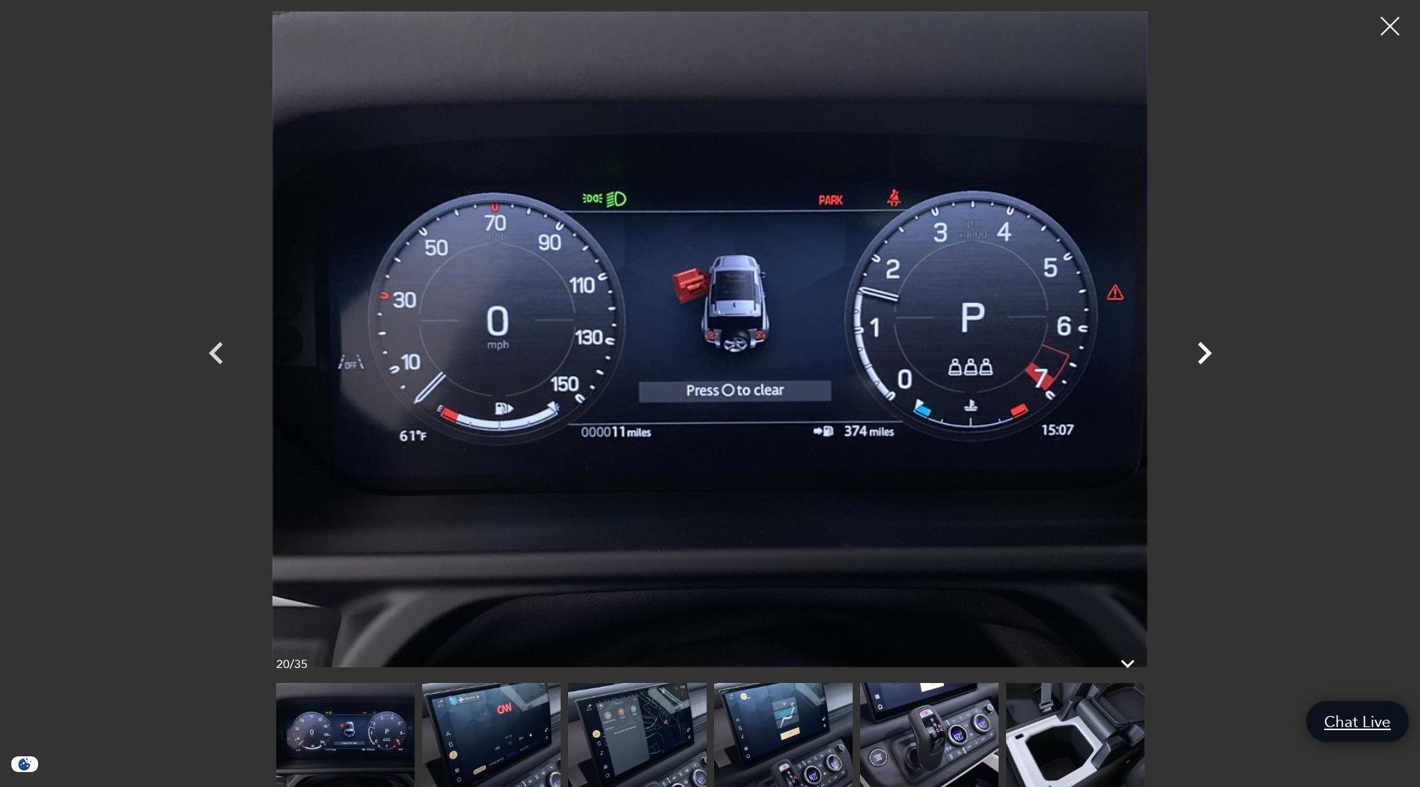
click at [1203, 356] on icon "Next" at bounding box center [1204, 353] width 14 height 22
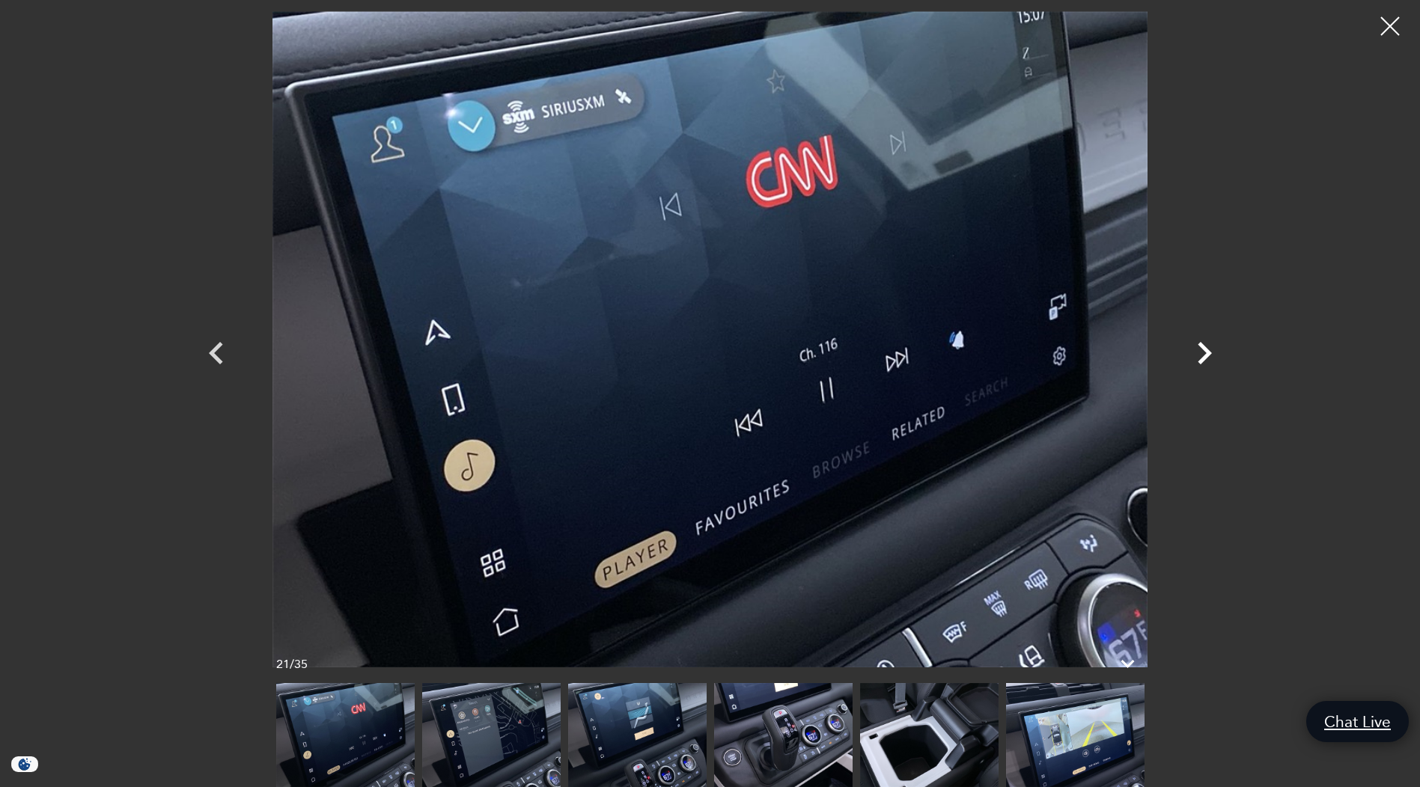
click at [1203, 356] on icon "Next" at bounding box center [1204, 353] width 14 height 22
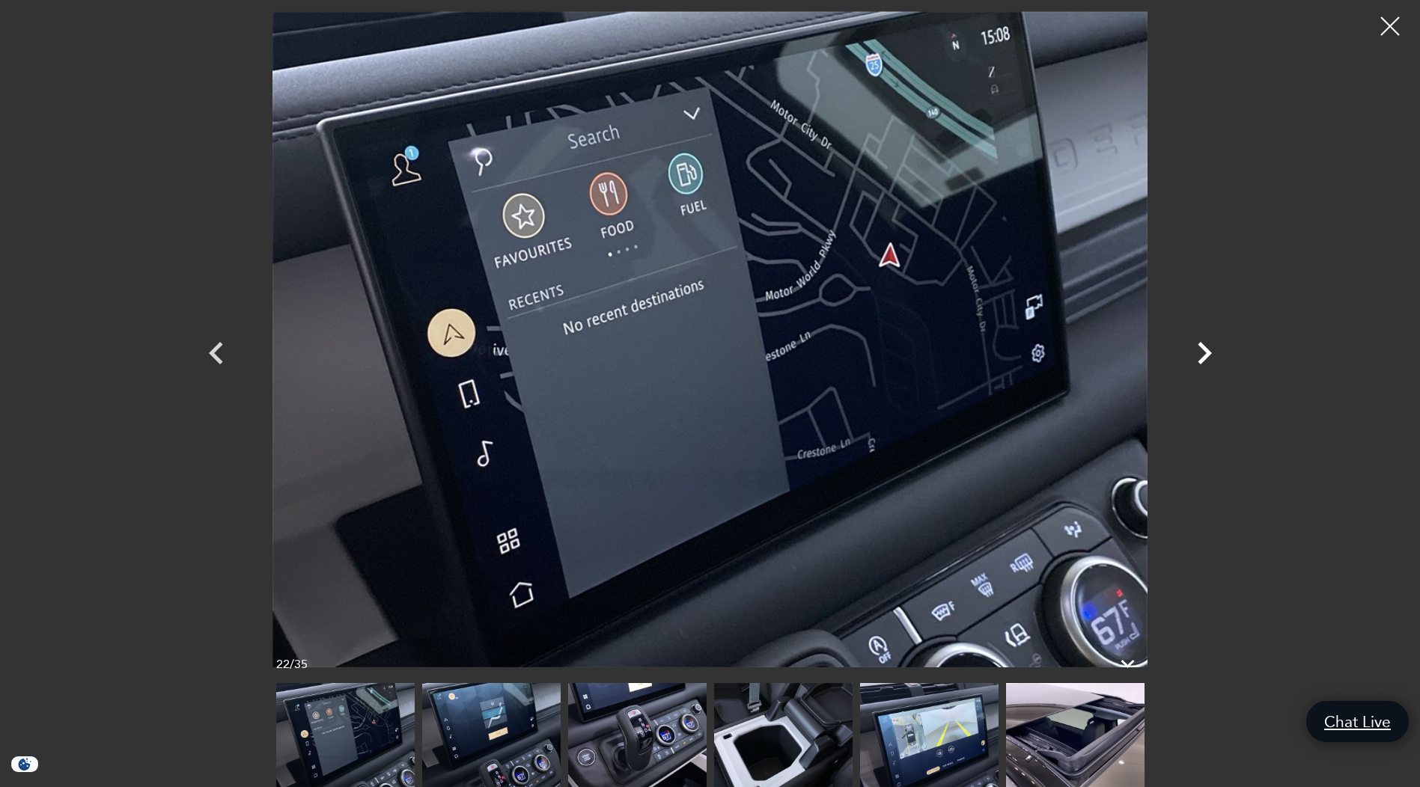
click at [1203, 356] on icon "Next" at bounding box center [1204, 353] width 14 height 22
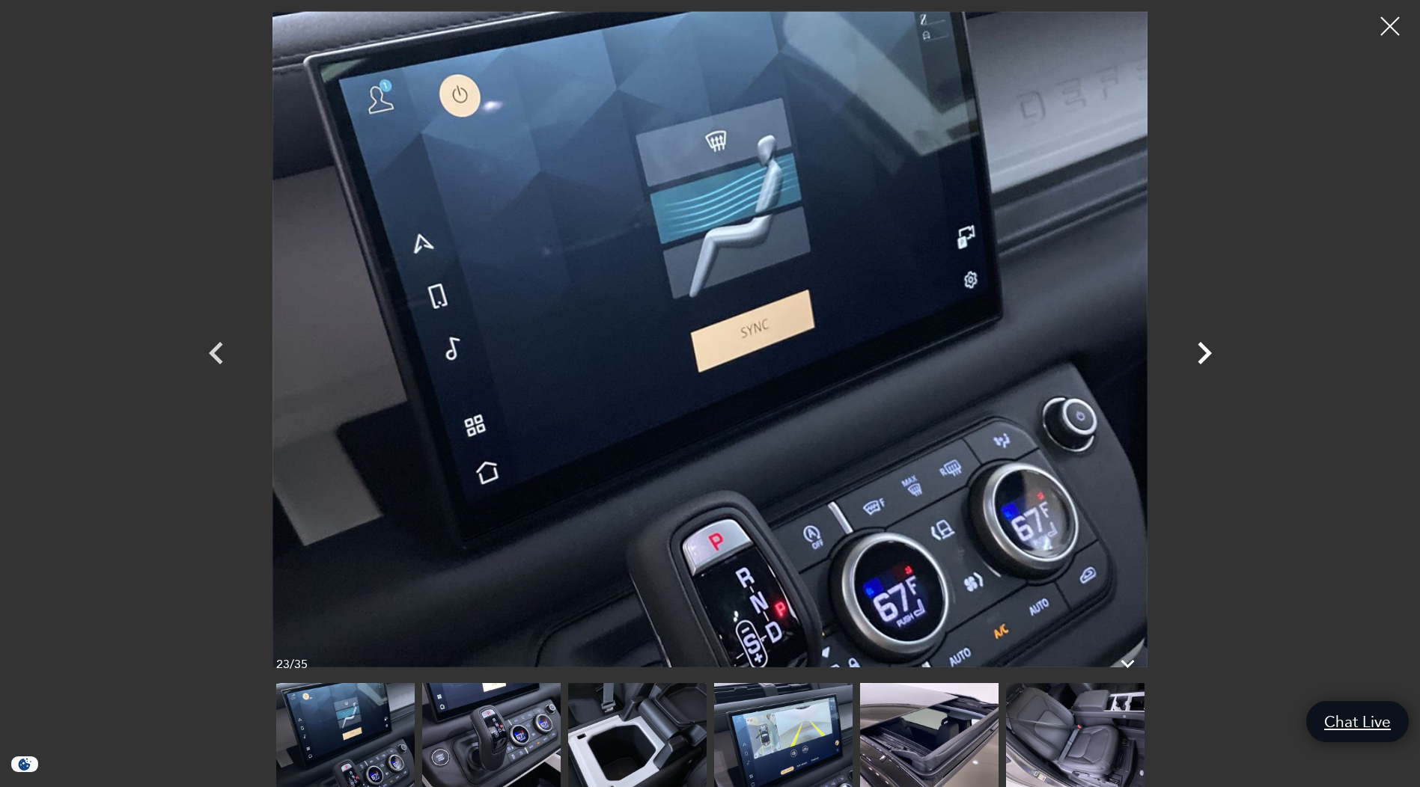
click at [1203, 356] on icon "Next" at bounding box center [1204, 353] width 14 height 22
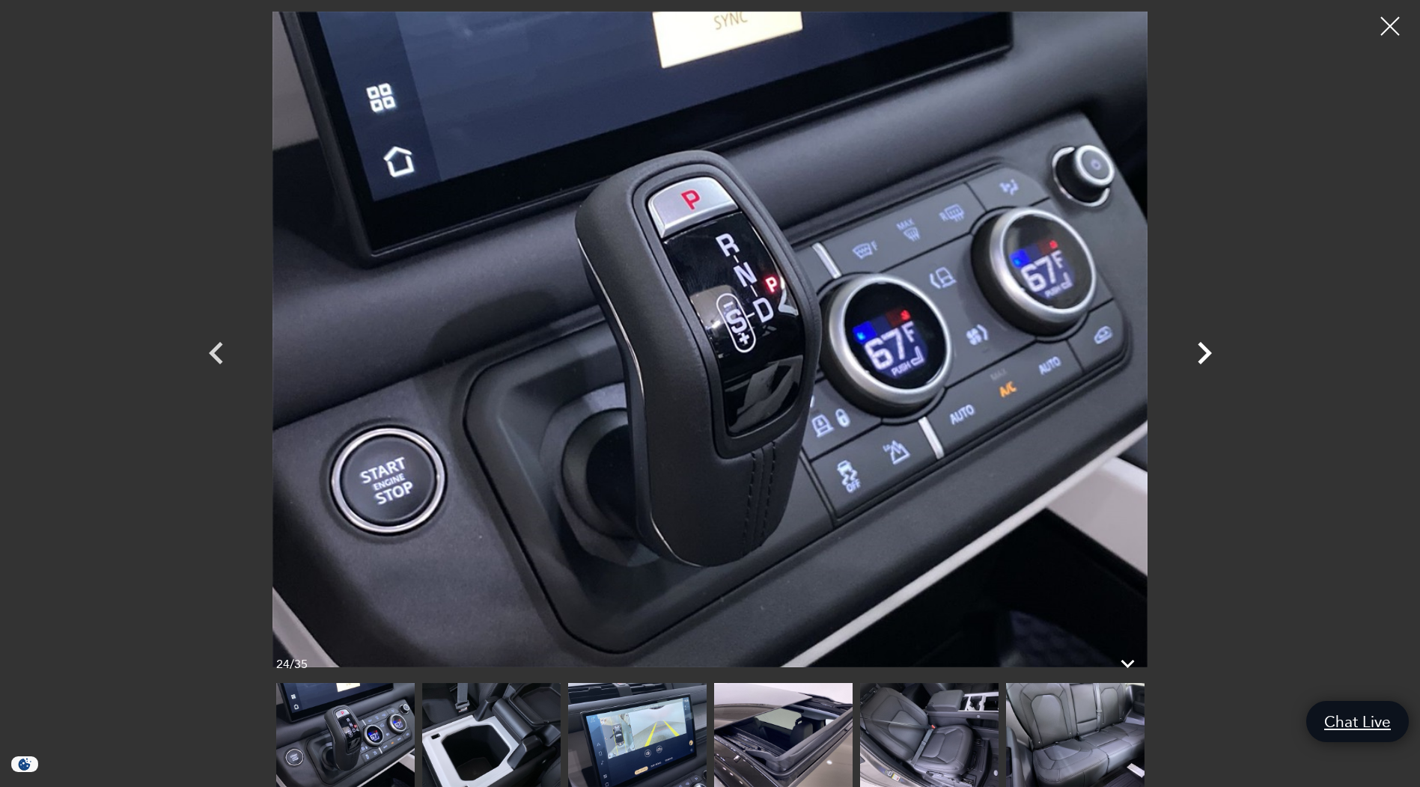
click at [1203, 356] on icon "Next" at bounding box center [1204, 353] width 14 height 22
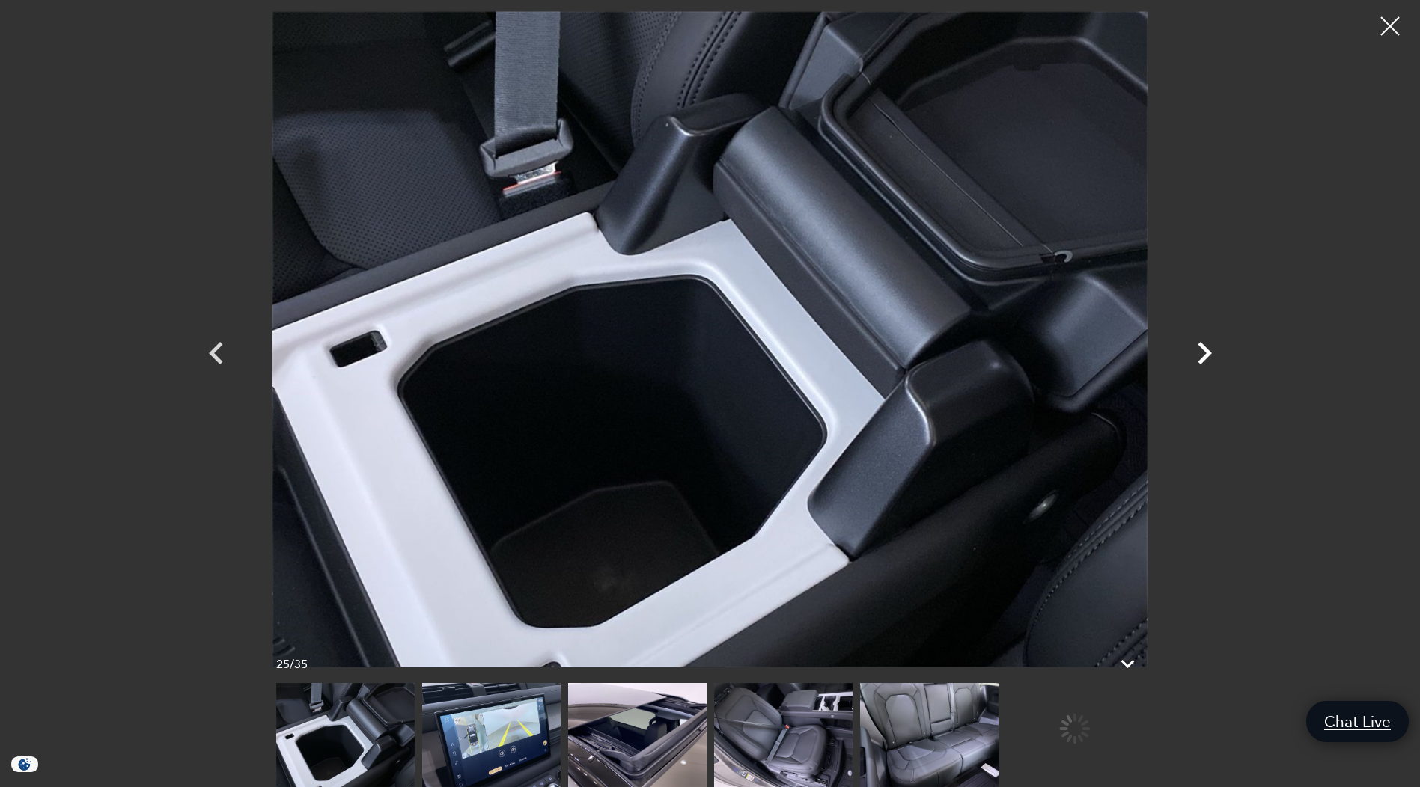
click at [1203, 356] on icon "Next" at bounding box center [1204, 353] width 14 height 22
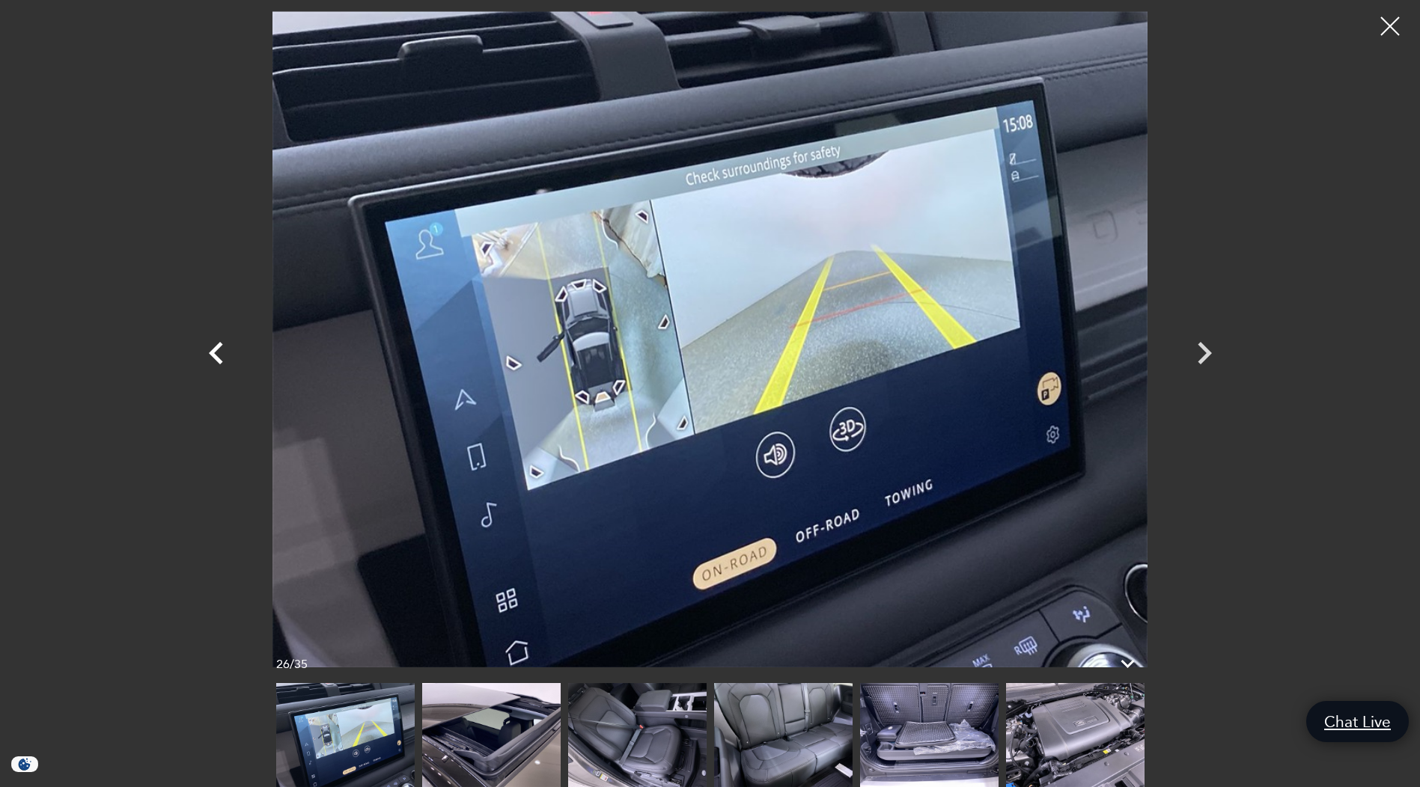
click at [223, 350] on icon "Previous" at bounding box center [216, 353] width 45 height 45
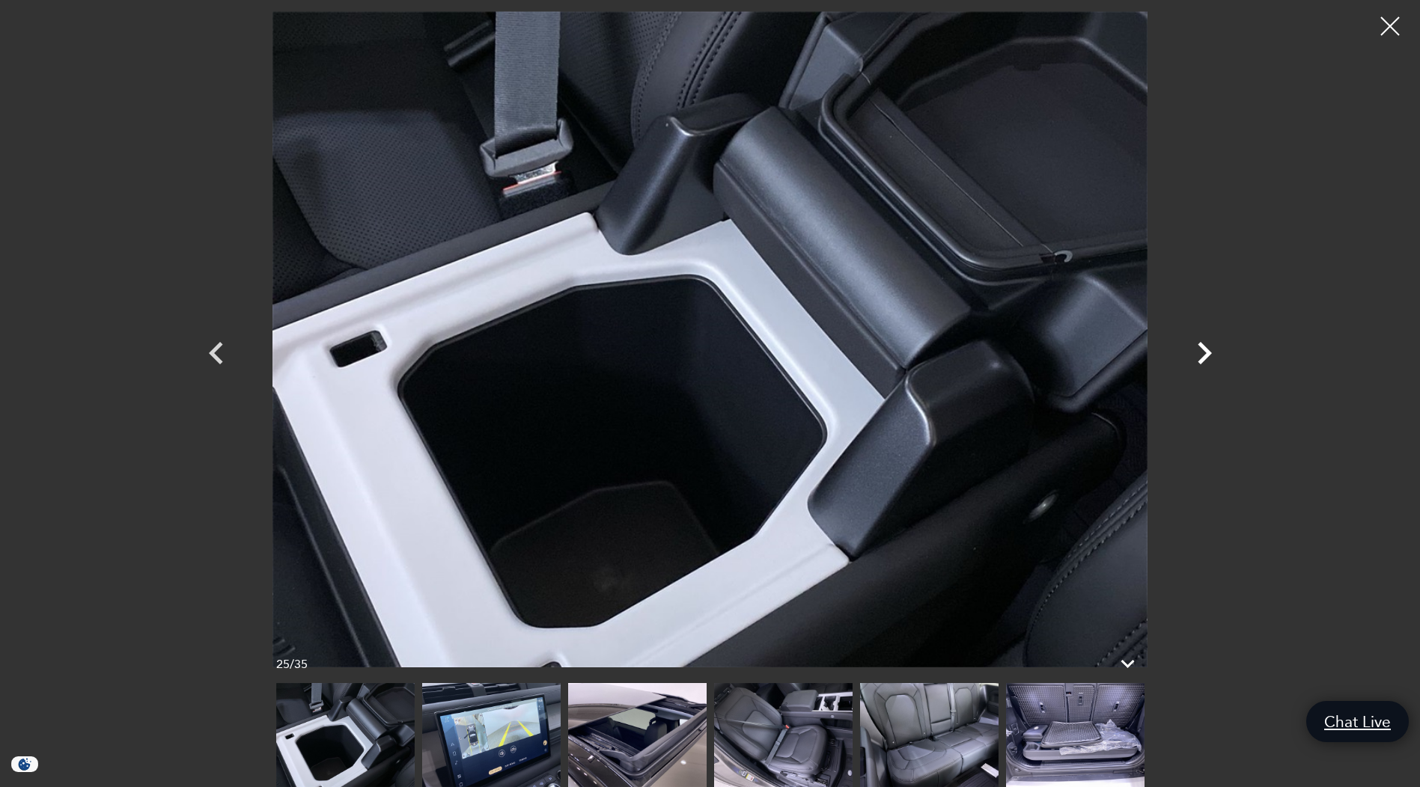
click at [1198, 348] on icon "Next" at bounding box center [1204, 353] width 45 height 45
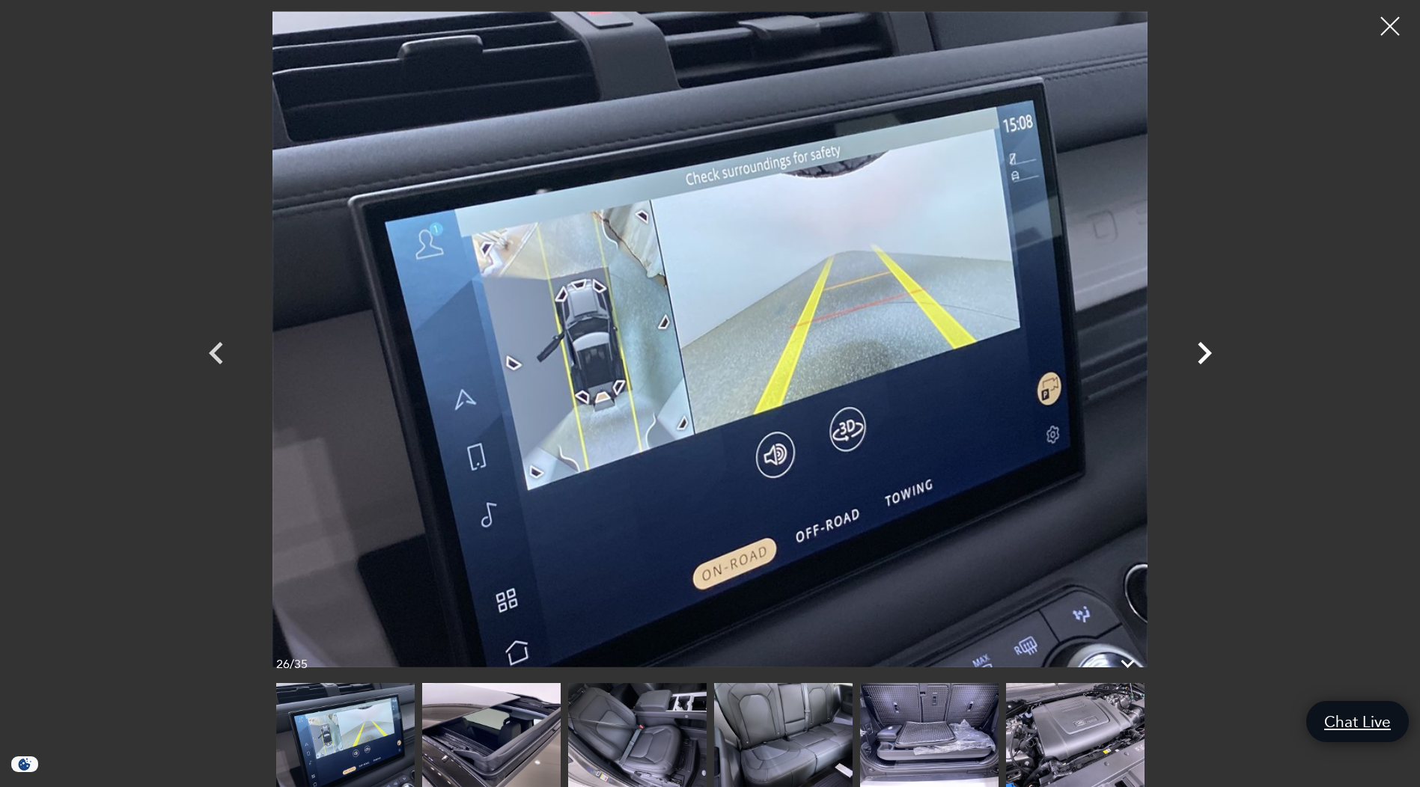
click at [1198, 348] on icon "Next" at bounding box center [1204, 353] width 45 height 45
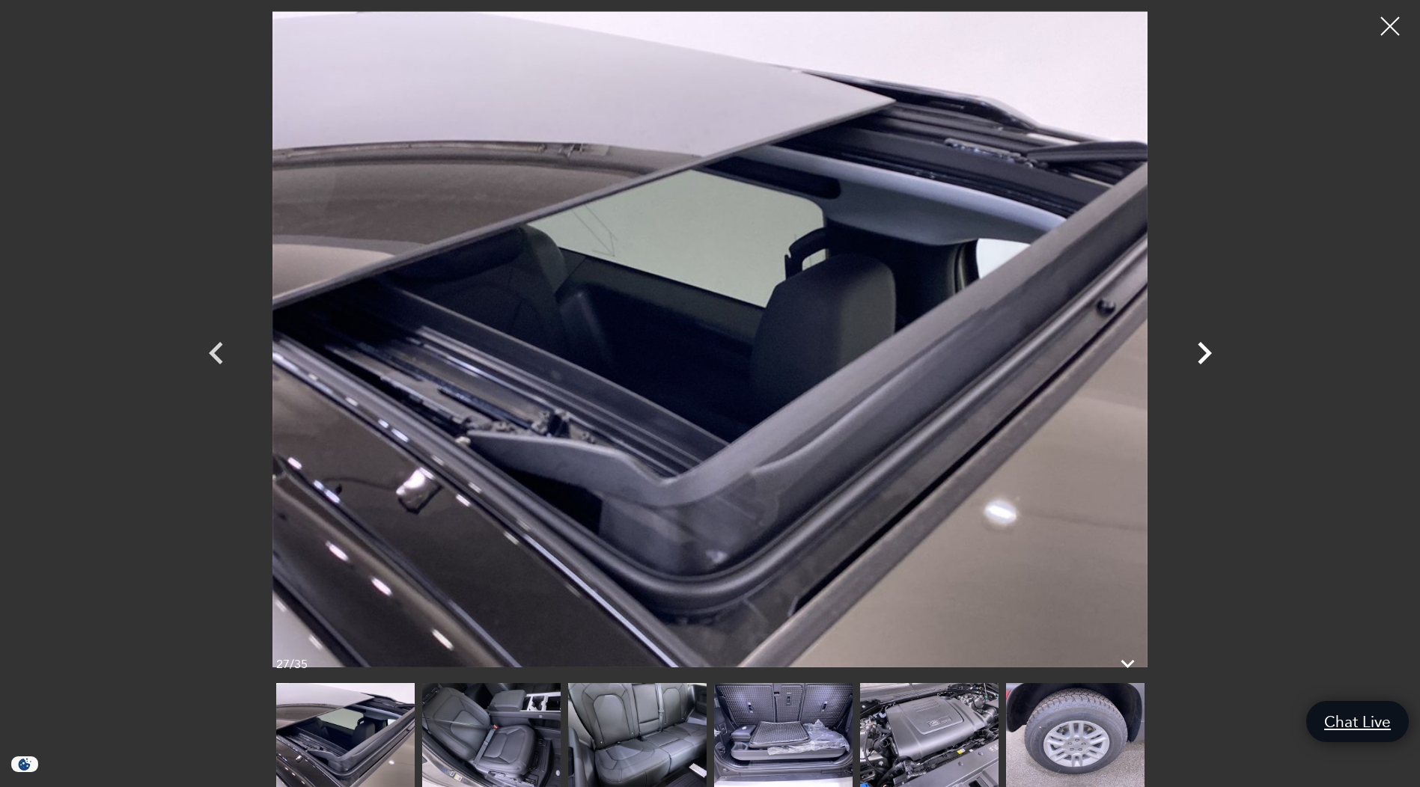
click at [1198, 348] on icon "Next" at bounding box center [1204, 353] width 45 height 45
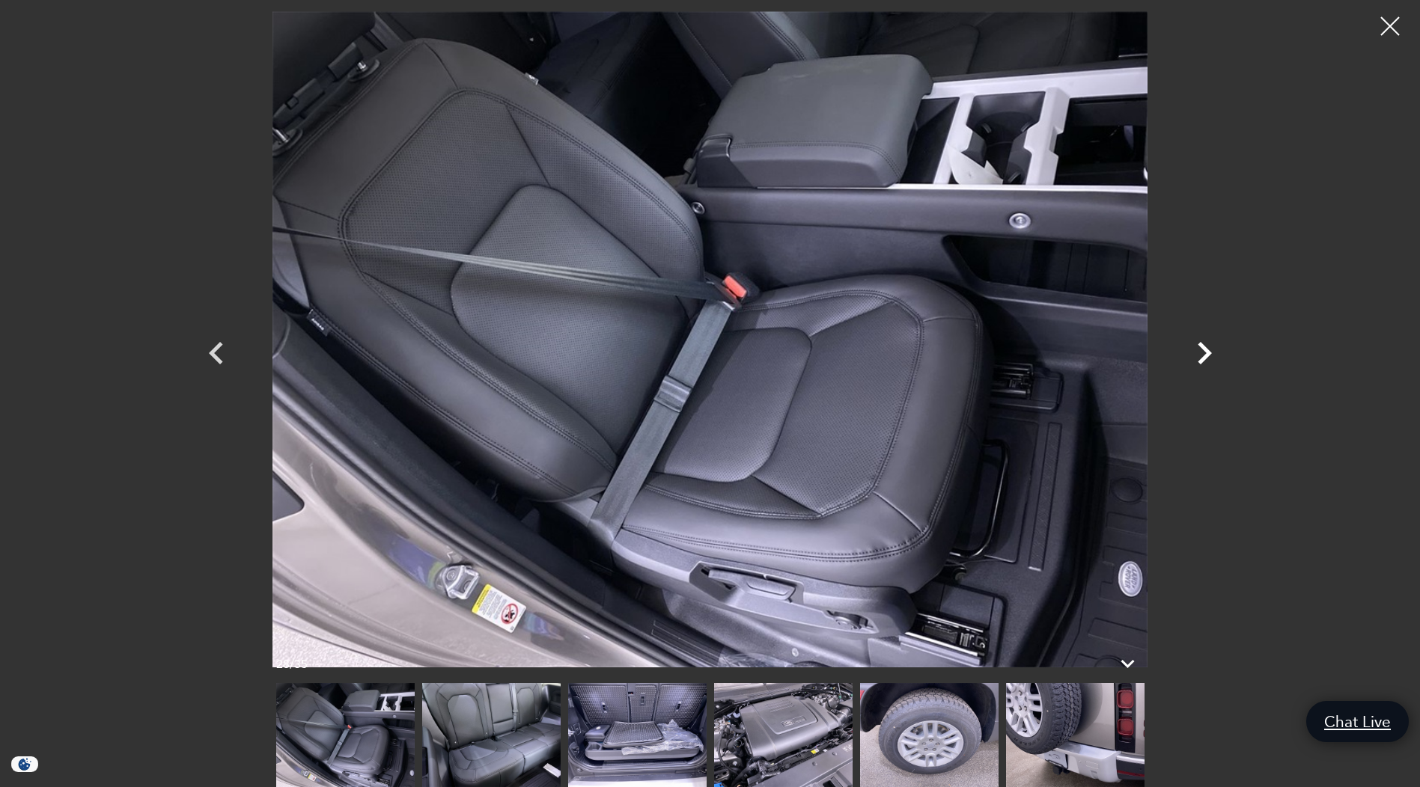
click at [1198, 348] on icon "Next" at bounding box center [1204, 353] width 45 height 45
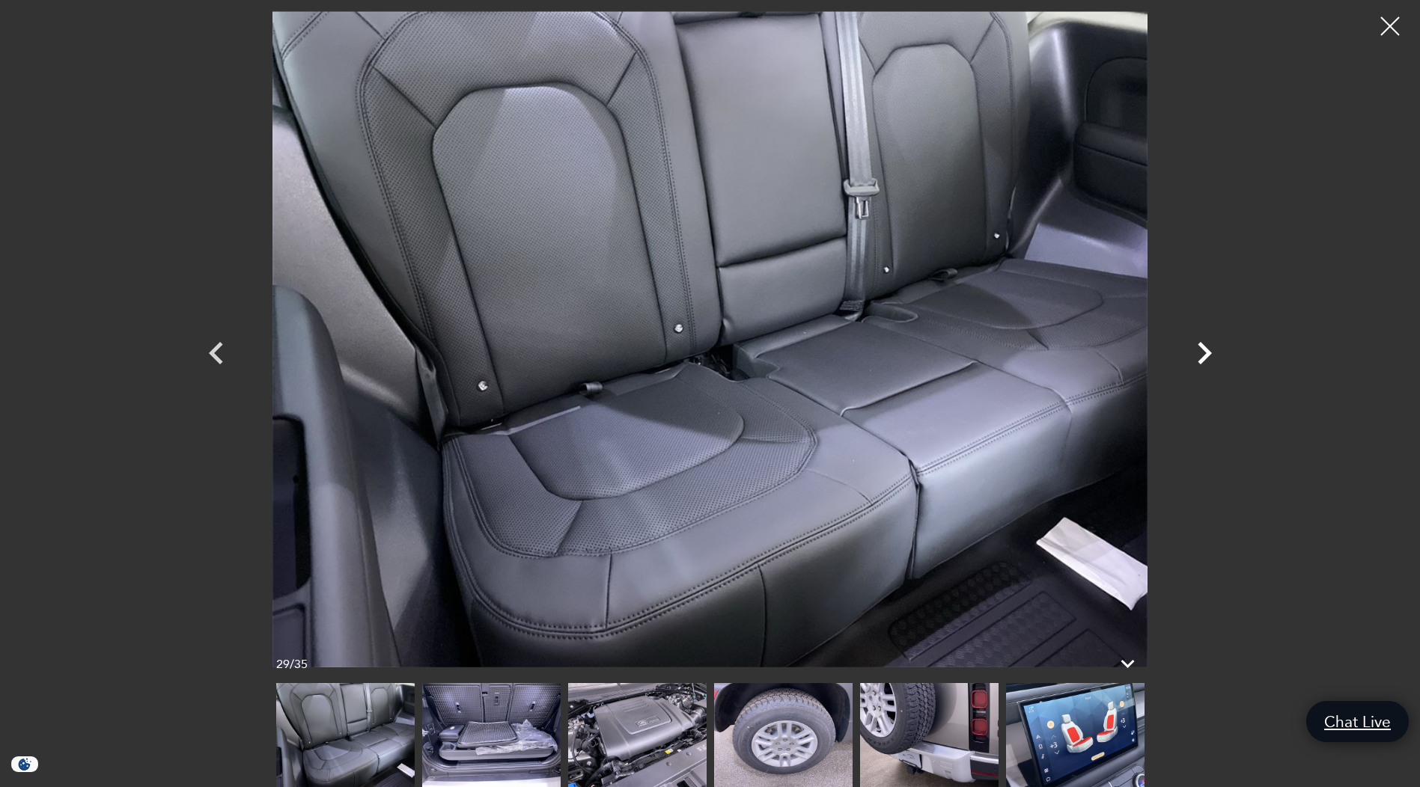
click at [1198, 348] on icon "Next" at bounding box center [1204, 353] width 45 height 45
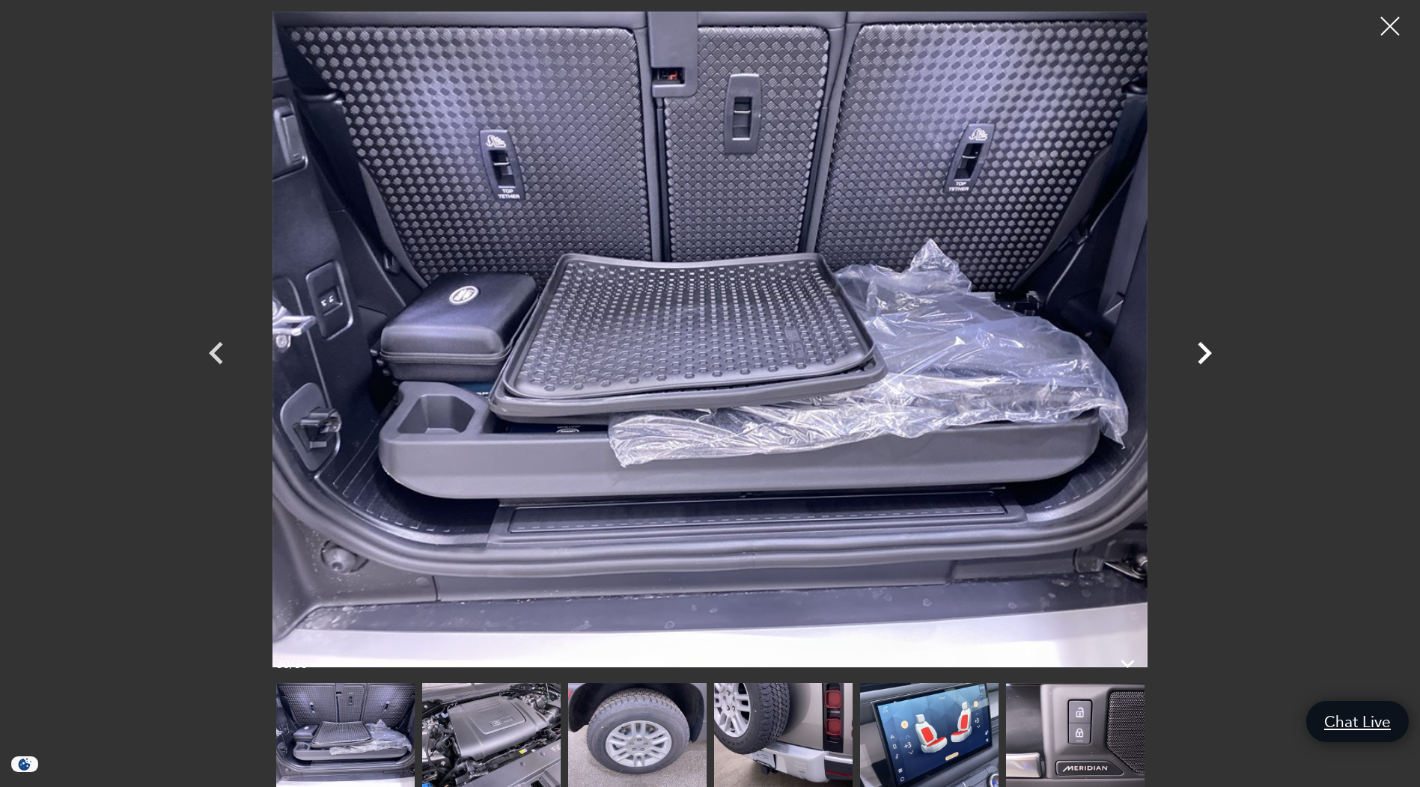
click at [1198, 348] on icon "Next" at bounding box center [1204, 353] width 45 height 45
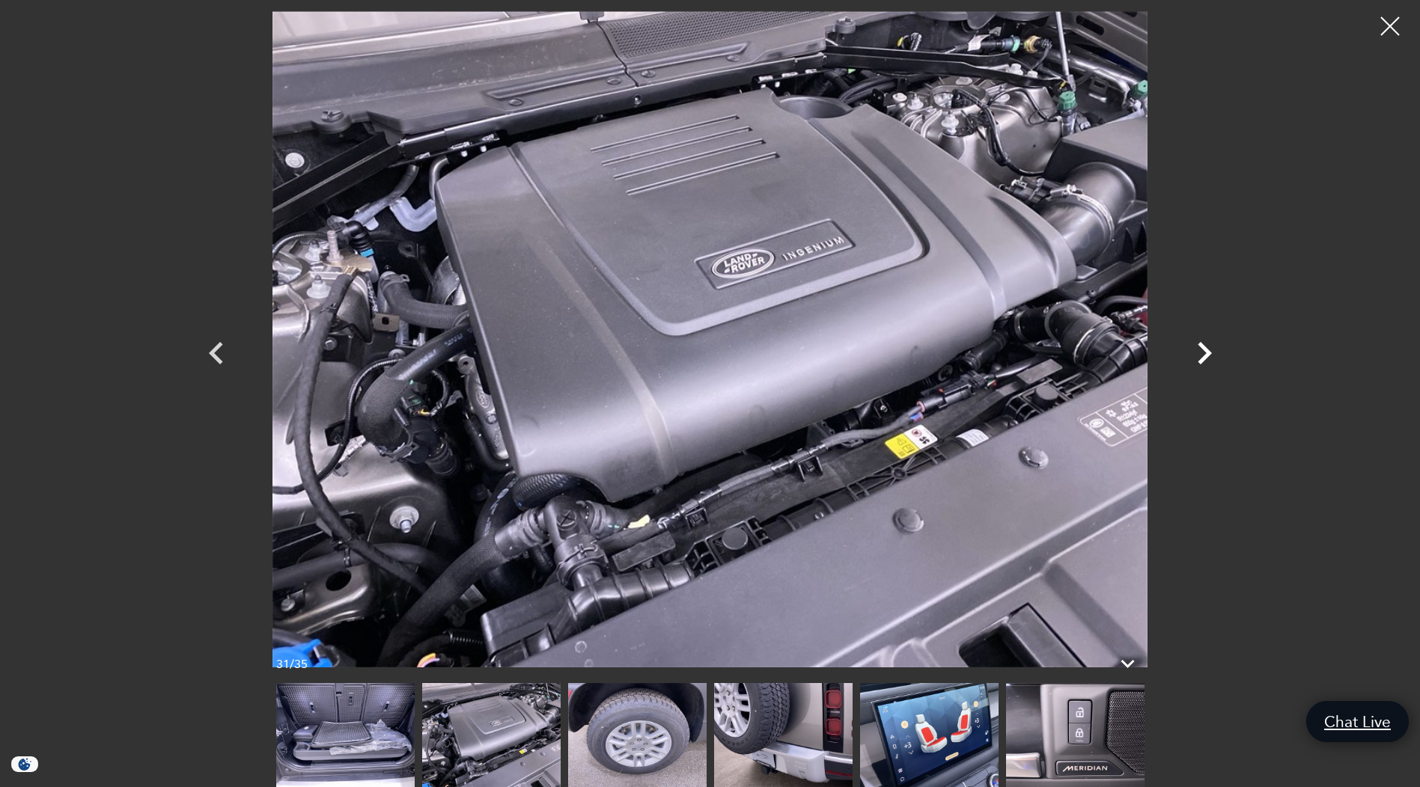
click at [1198, 348] on icon "Next" at bounding box center [1204, 353] width 45 height 45
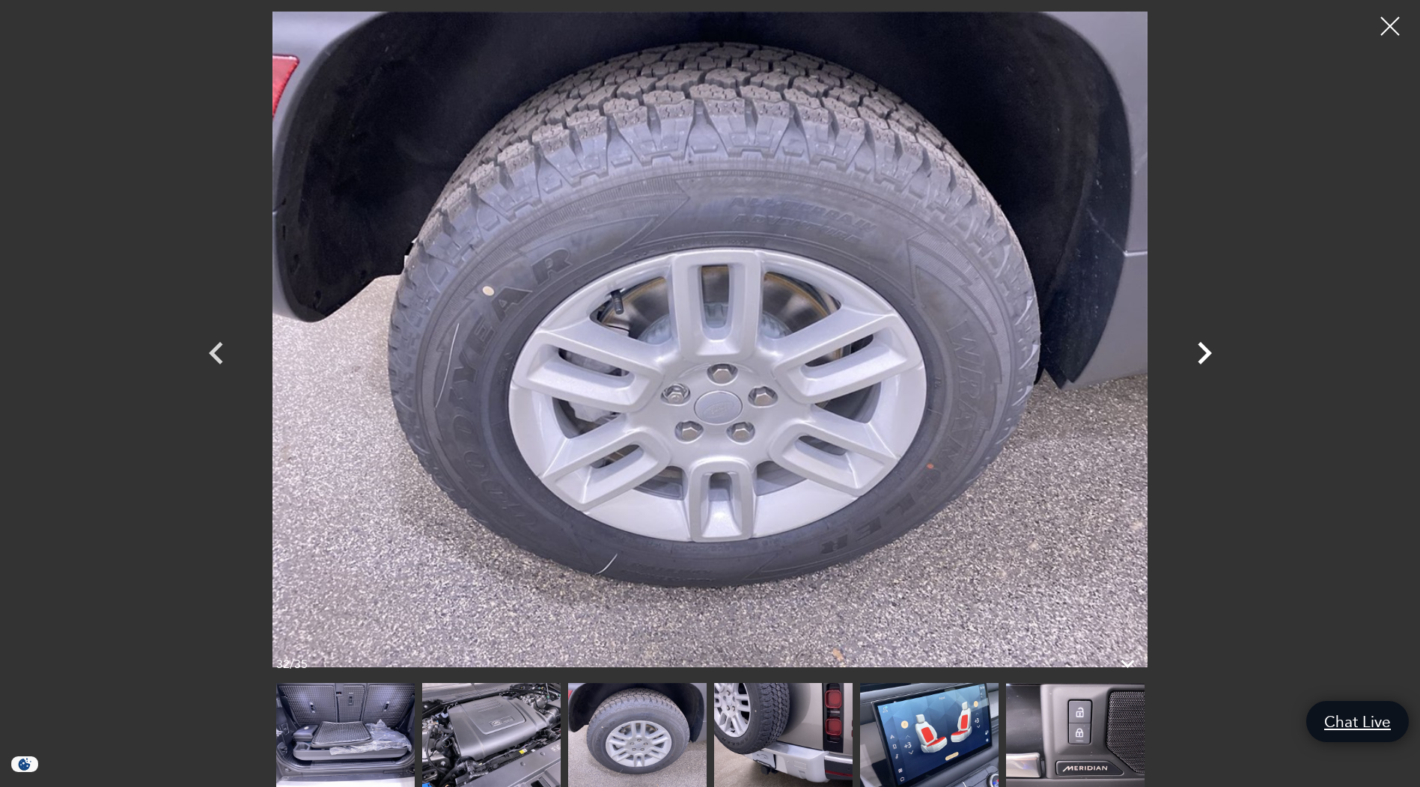
click at [1198, 348] on icon "Next" at bounding box center [1204, 353] width 45 height 45
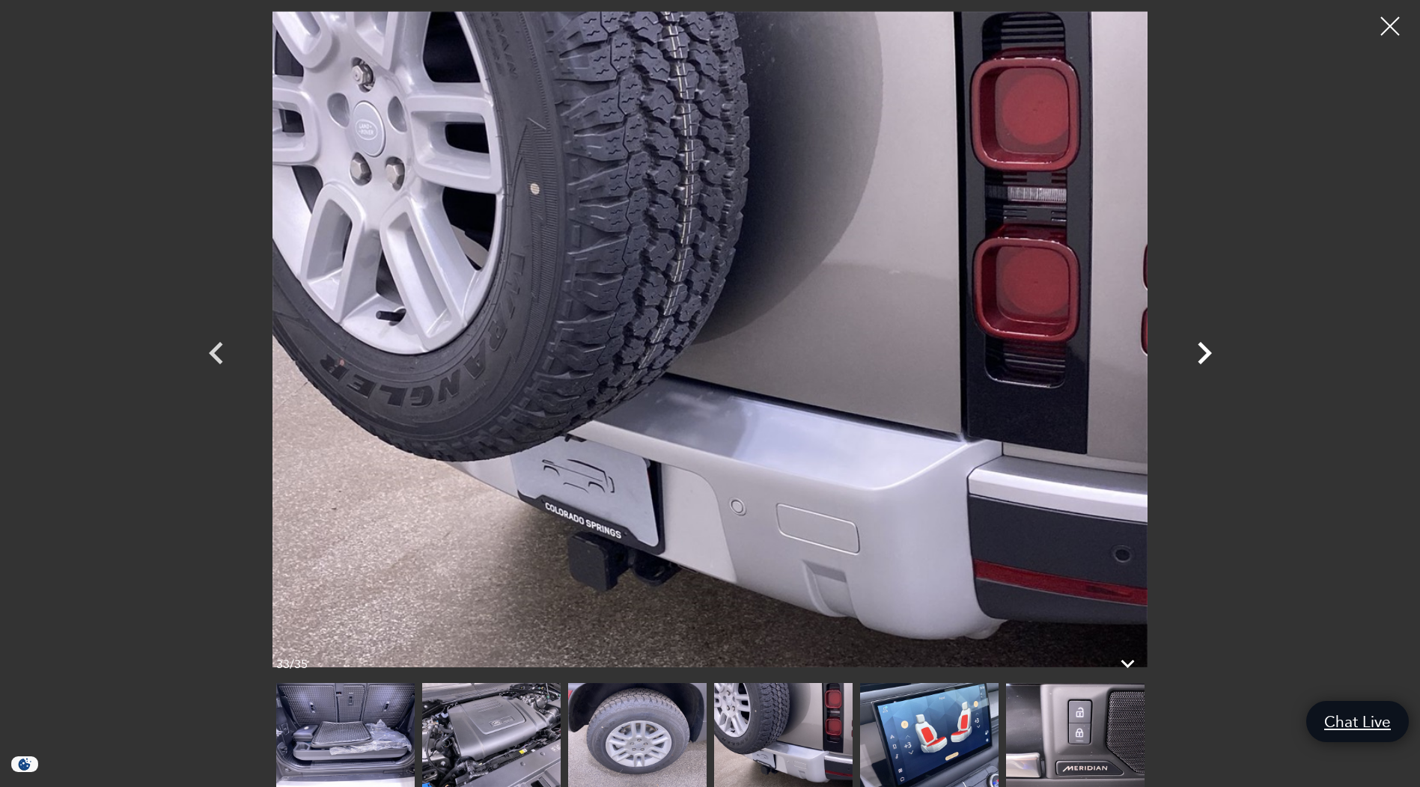
click at [1198, 348] on icon "Next" at bounding box center [1204, 353] width 45 height 45
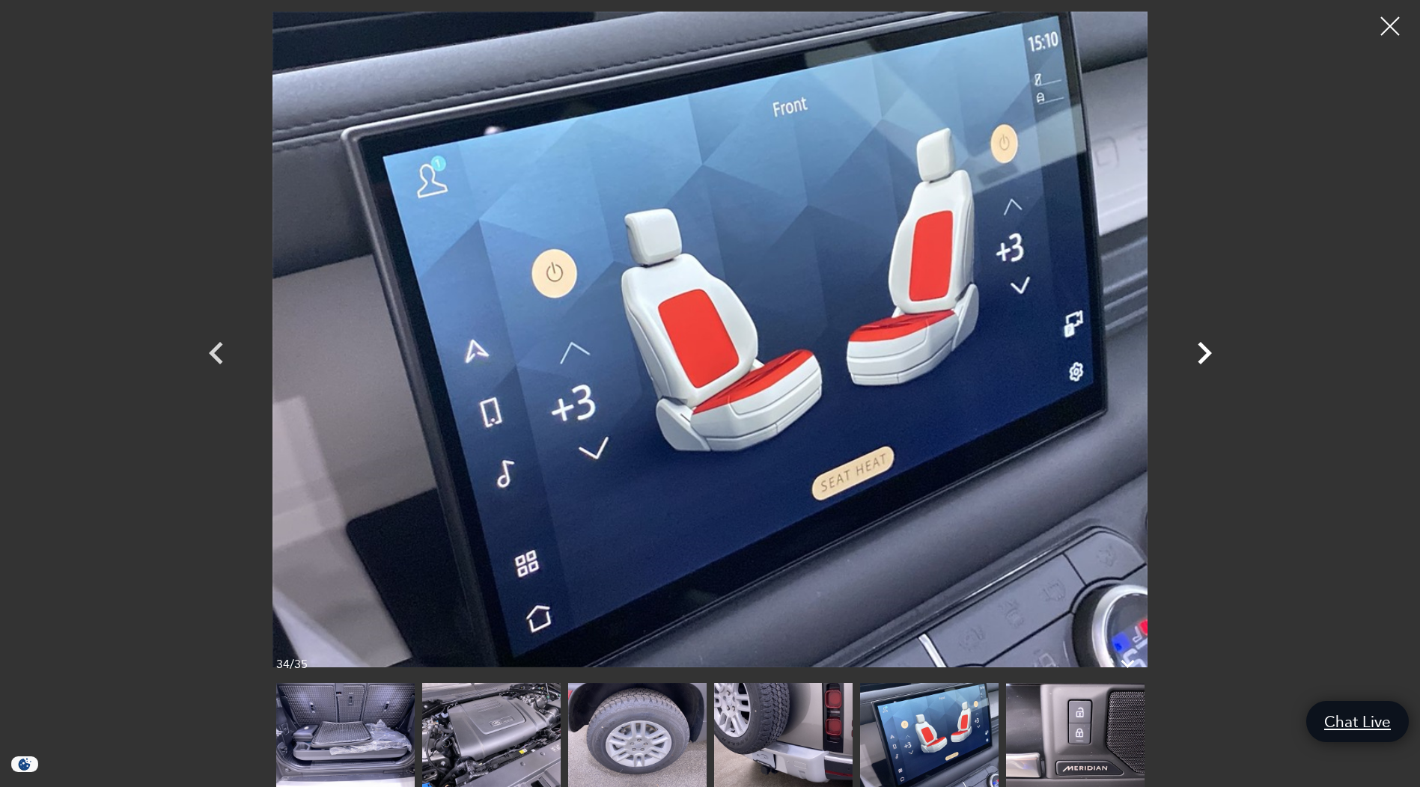
click at [1198, 348] on icon "Next" at bounding box center [1204, 353] width 45 height 45
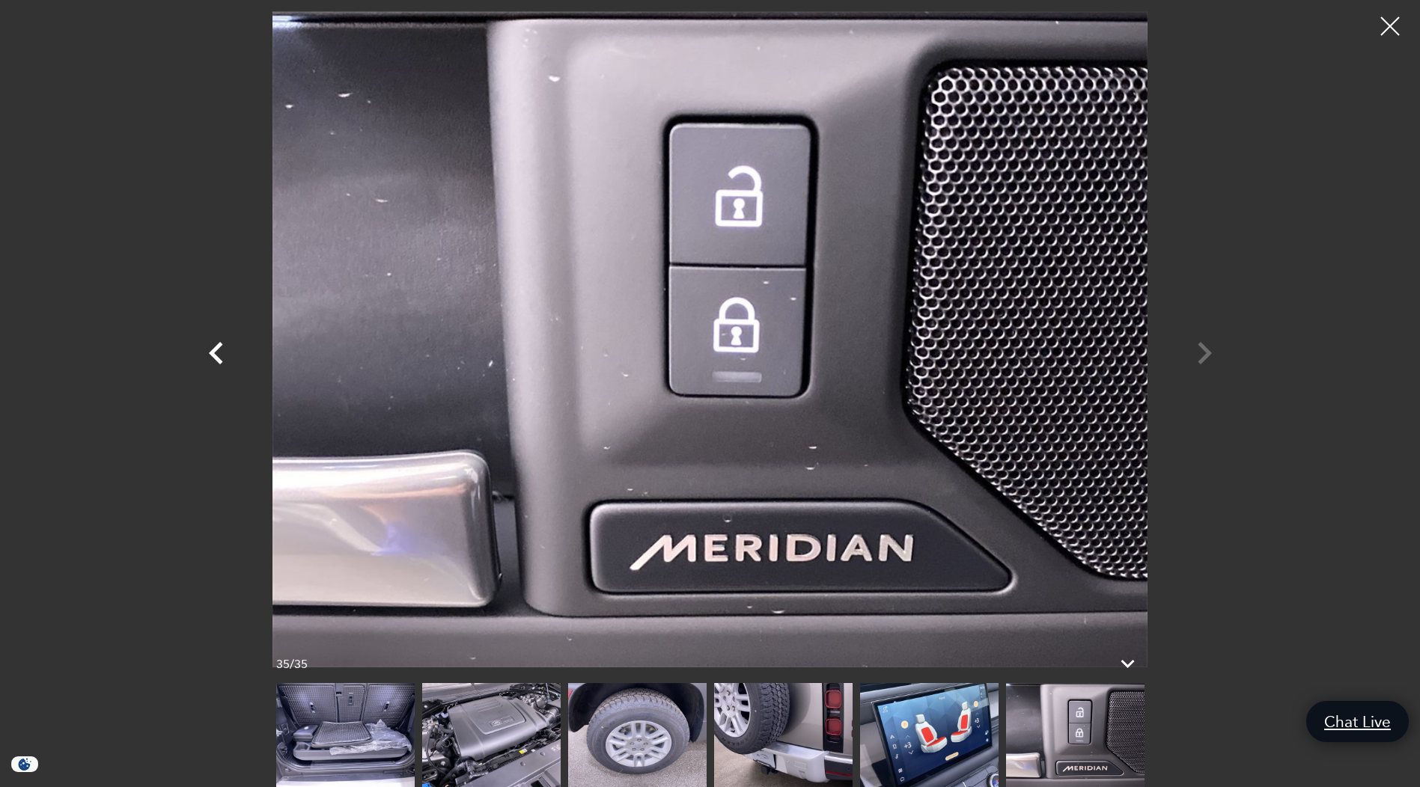
click at [237, 345] on icon "Previous" at bounding box center [216, 353] width 45 height 45
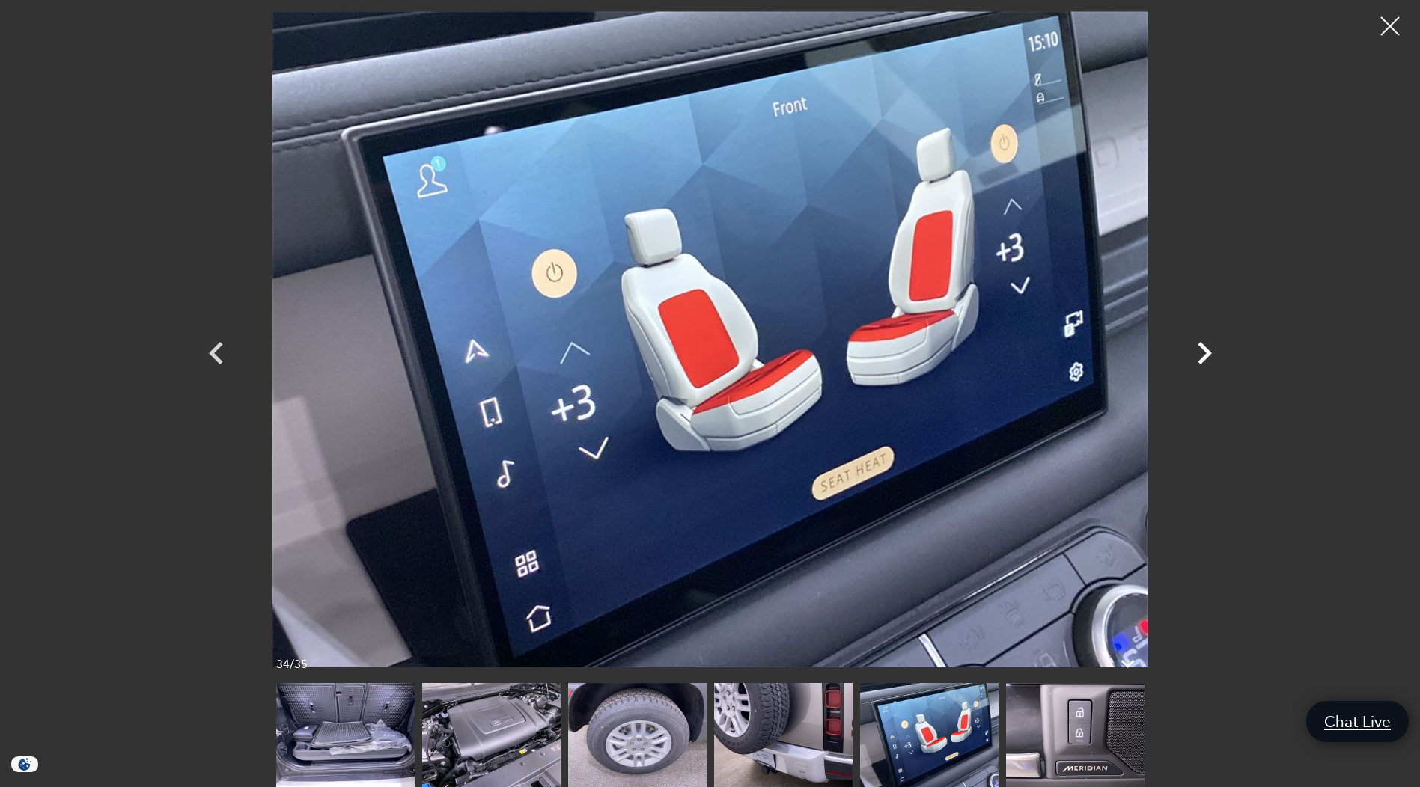
click at [1202, 349] on icon "Next" at bounding box center [1204, 353] width 14 height 22
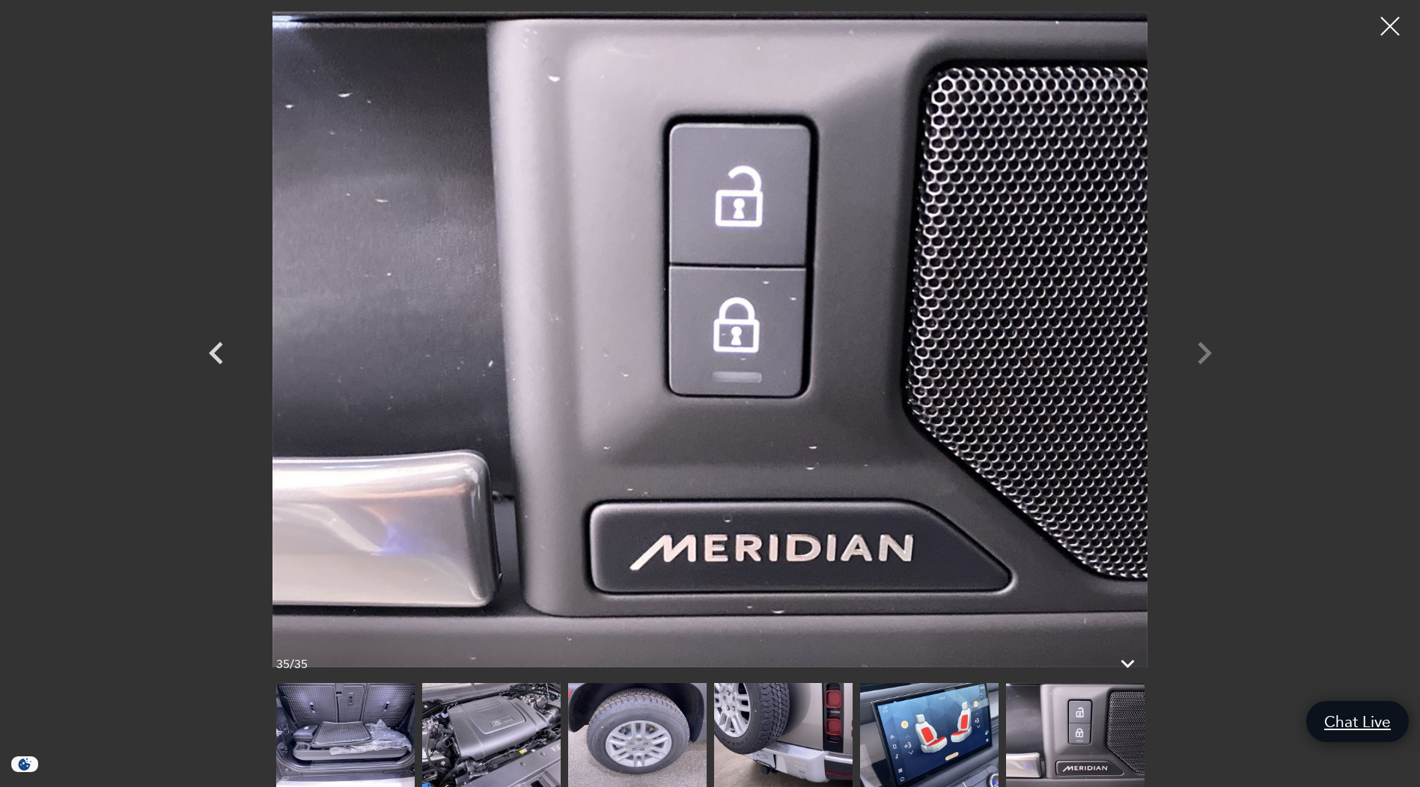
click at [1202, 349] on div at bounding box center [710, 339] width 1048 height 656
click at [1382, 25] on div at bounding box center [1390, 27] width 40 height 40
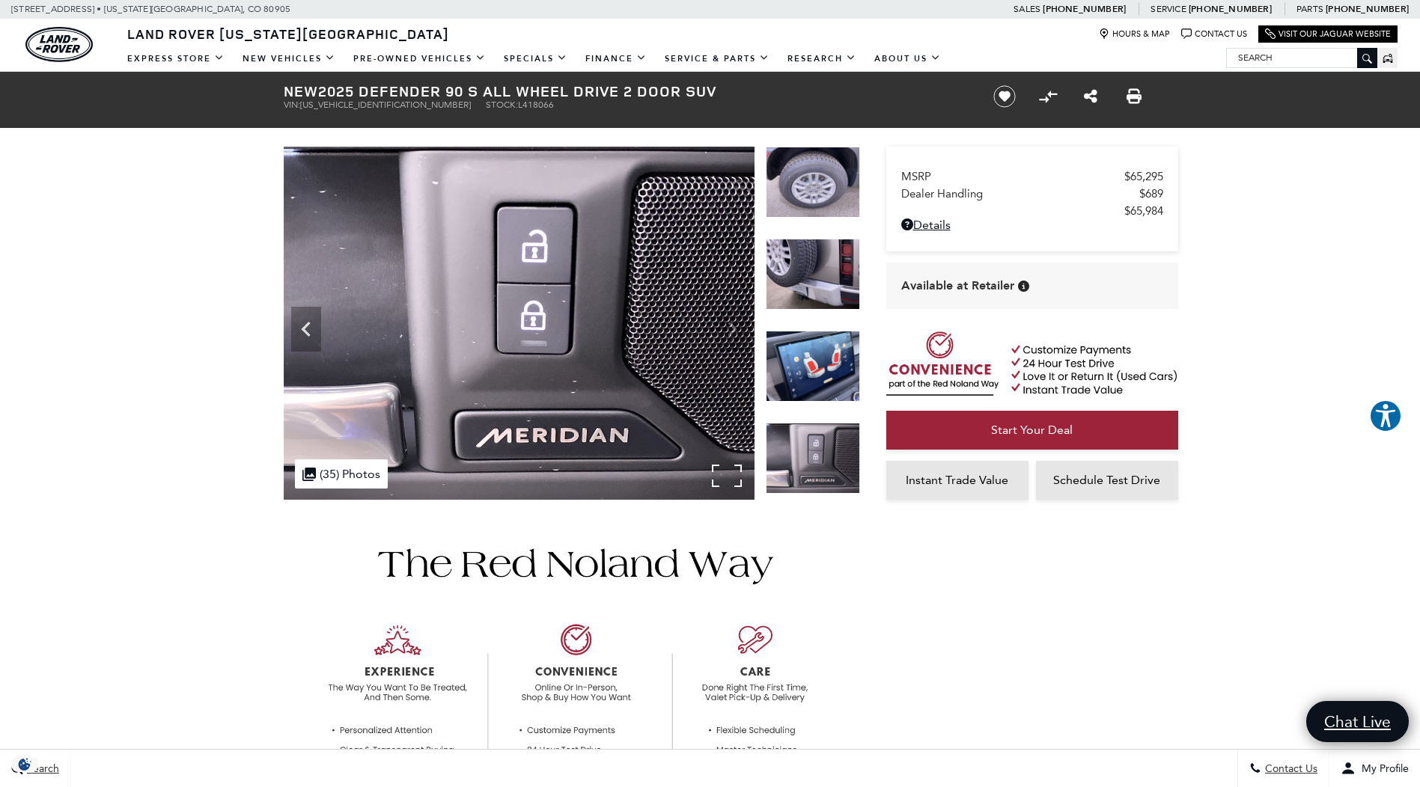
click at [349, 471] on div ".cls-1, .cls-3 { fill: #c50033; } .cls-1 { clip-rule: evenodd; } .cls-2 { clip-…" at bounding box center [341, 473] width 93 height 29
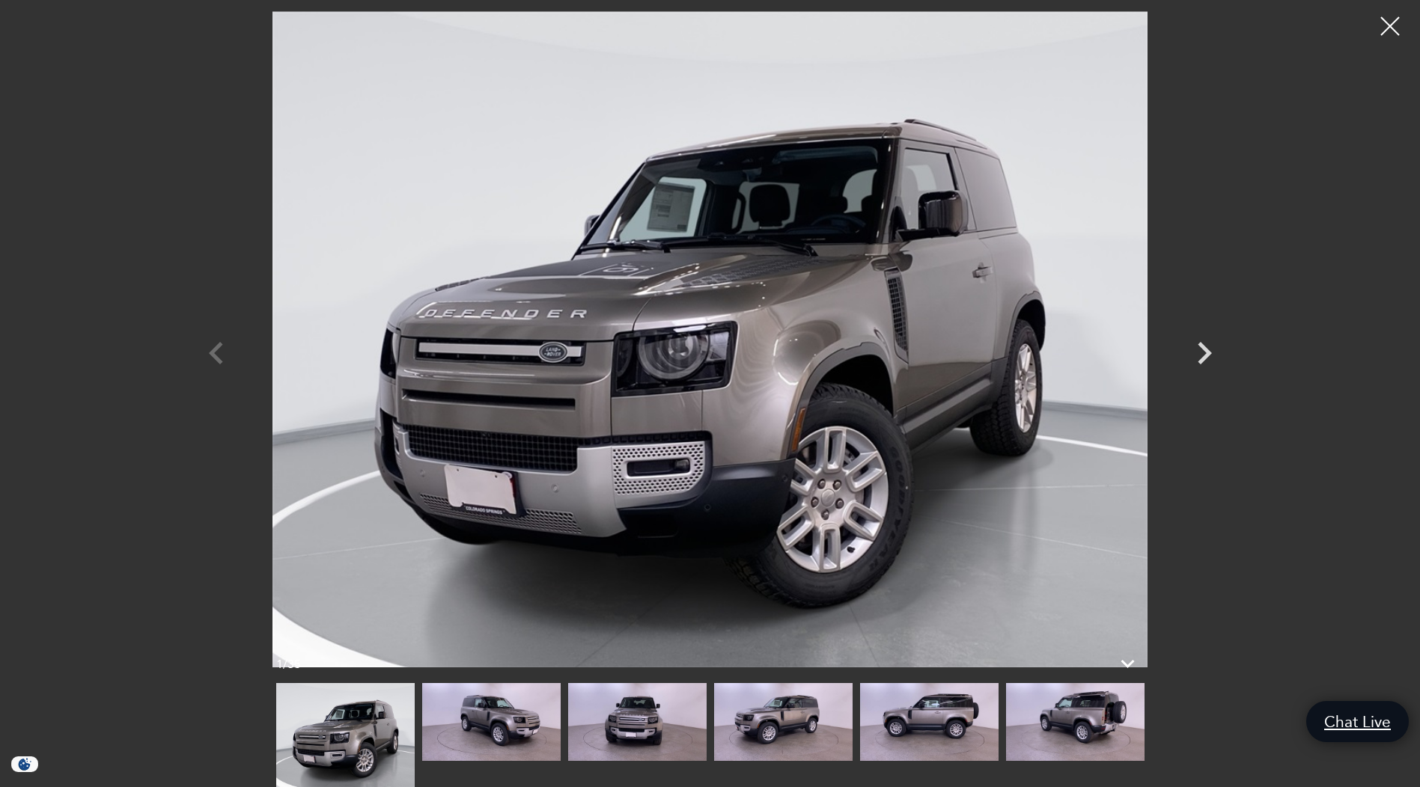
click at [476, 706] on img at bounding box center [491, 722] width 138 height 78
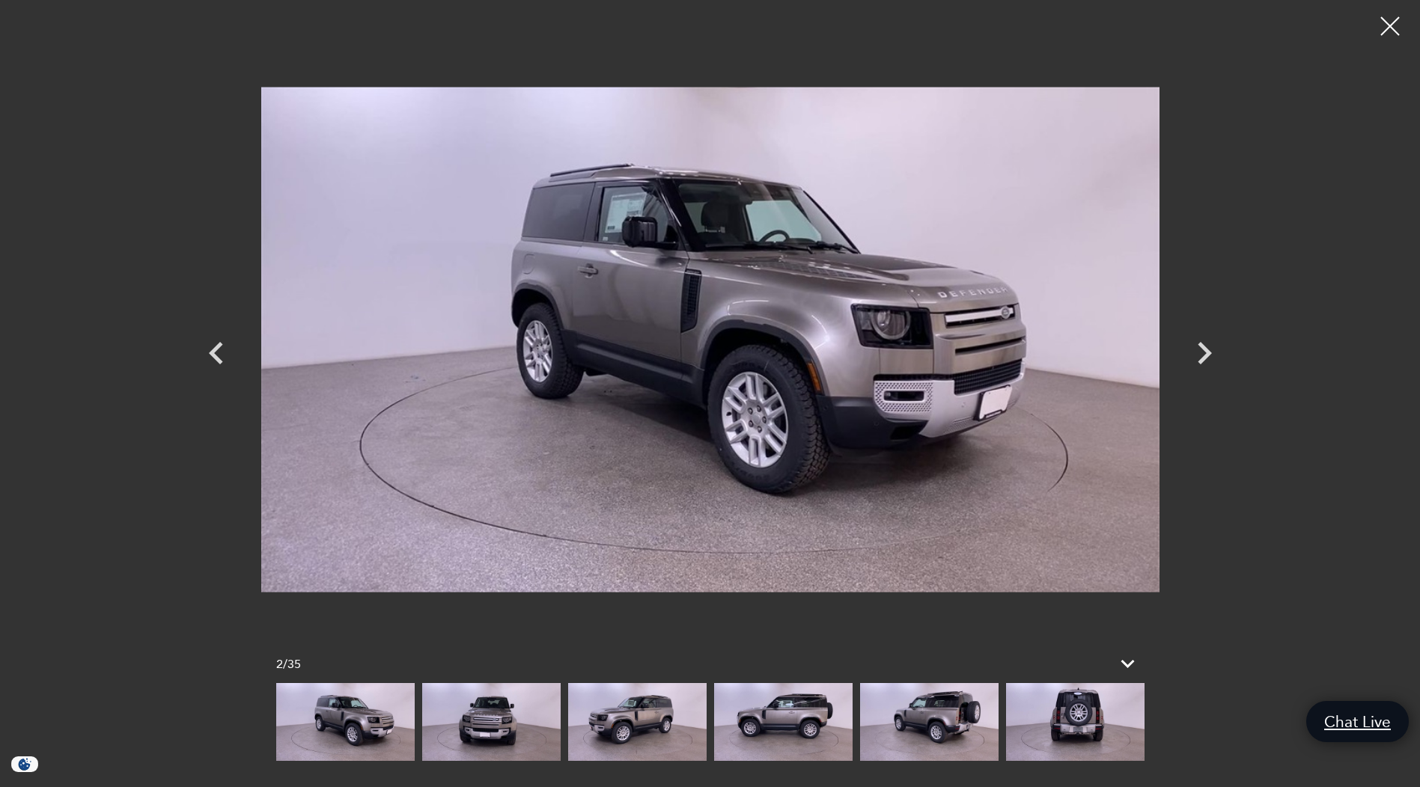
click at [646, 714] on img at bounding box center [637, 722] width 138 height 78
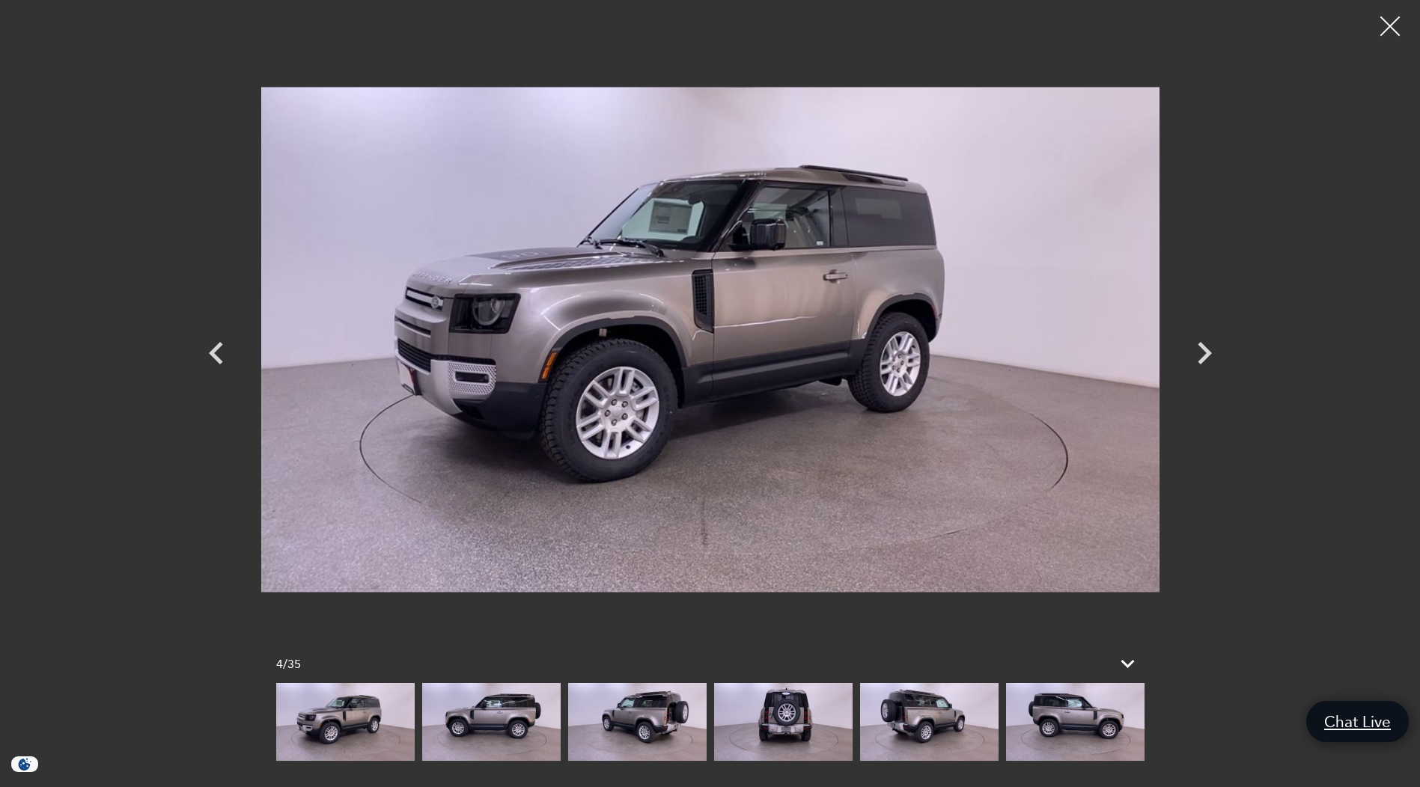
click at [1391, 25] on div at bounding box center [1390, 27] width 40 height 40
